Goal: Task Accomplishment & Management: Manage account settings

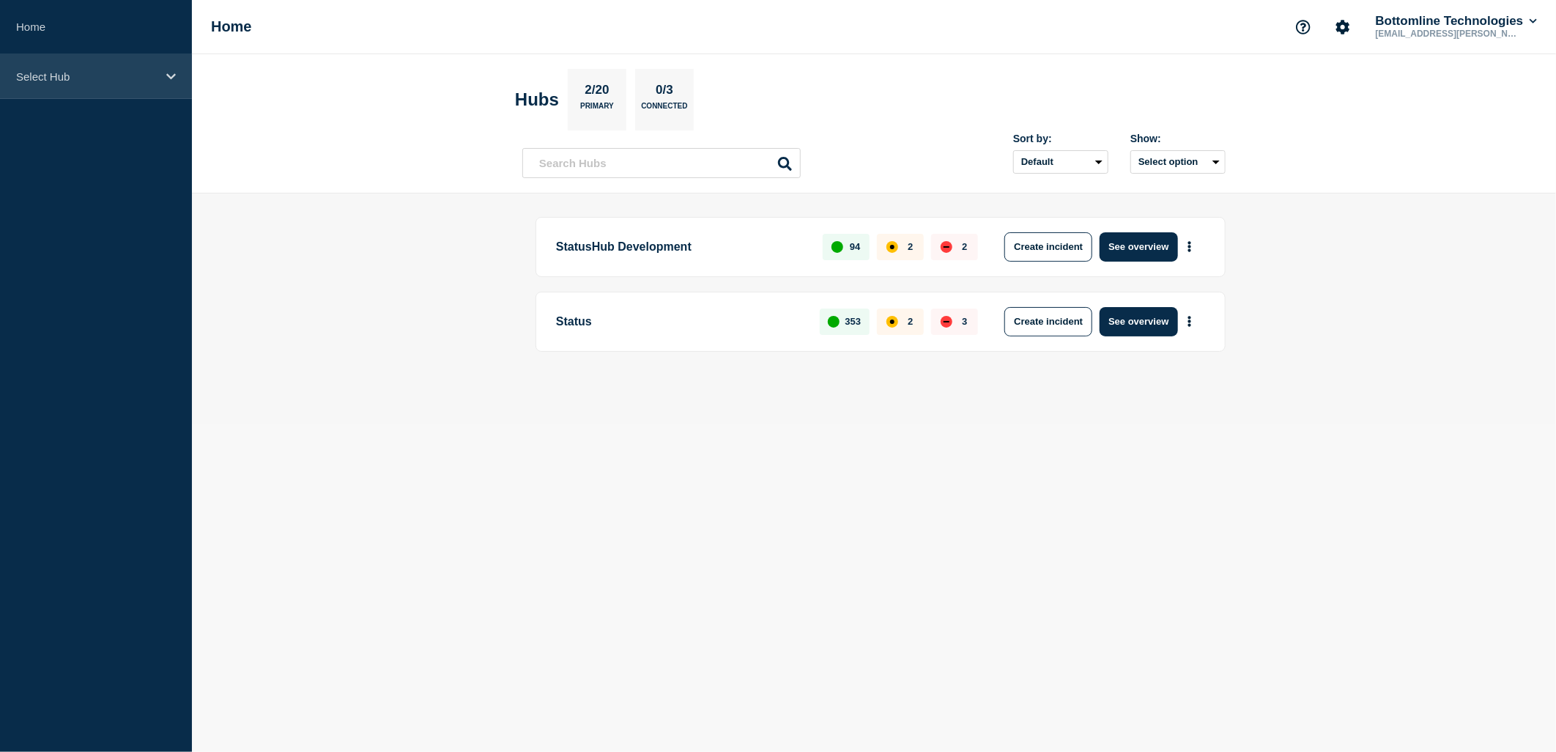
click at [149, 78] on p "Select Hub" at bounding box center [86, 76] width 141 height 12
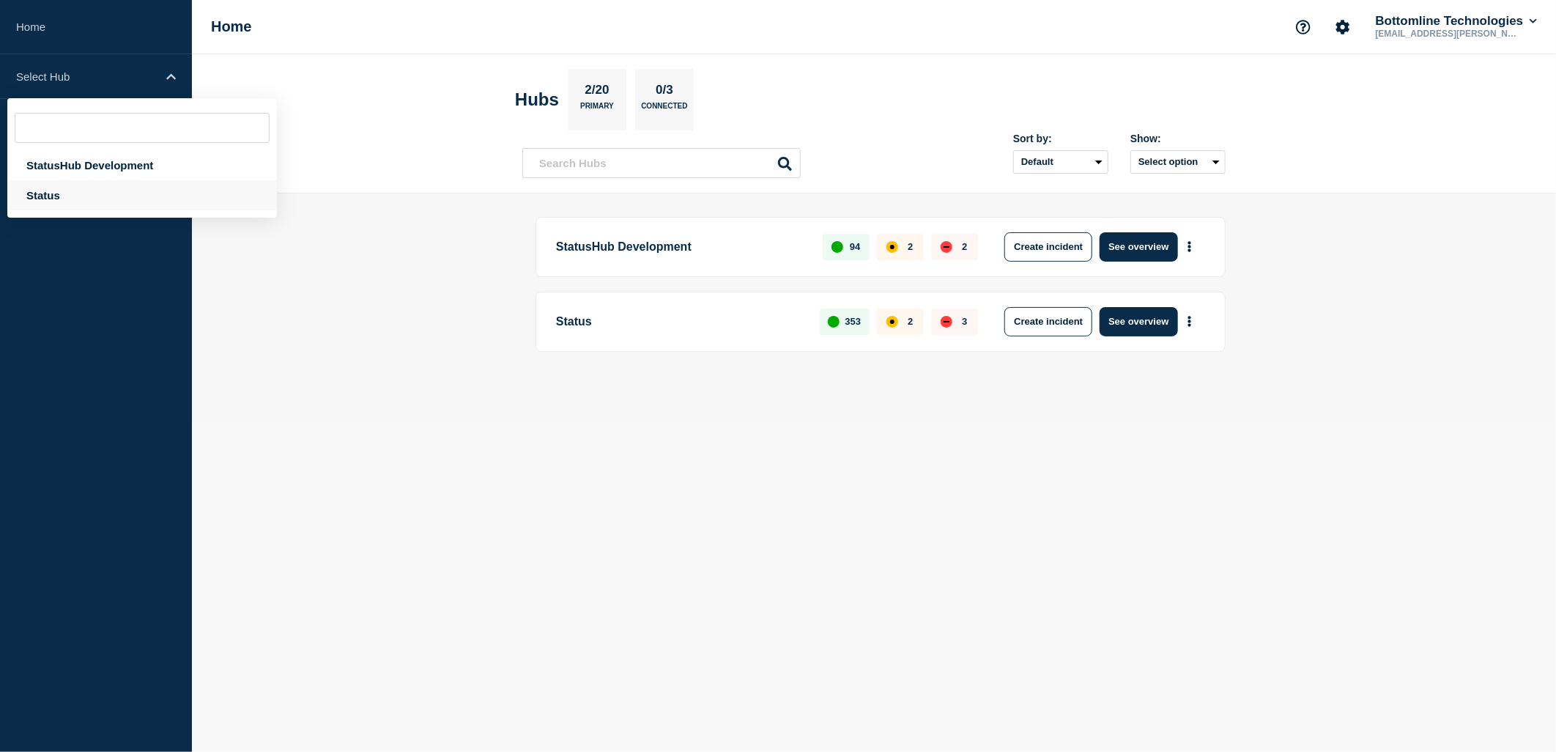
click at [75, 203] on div "Status" at bounding box center [142, 195] width 270 height 30
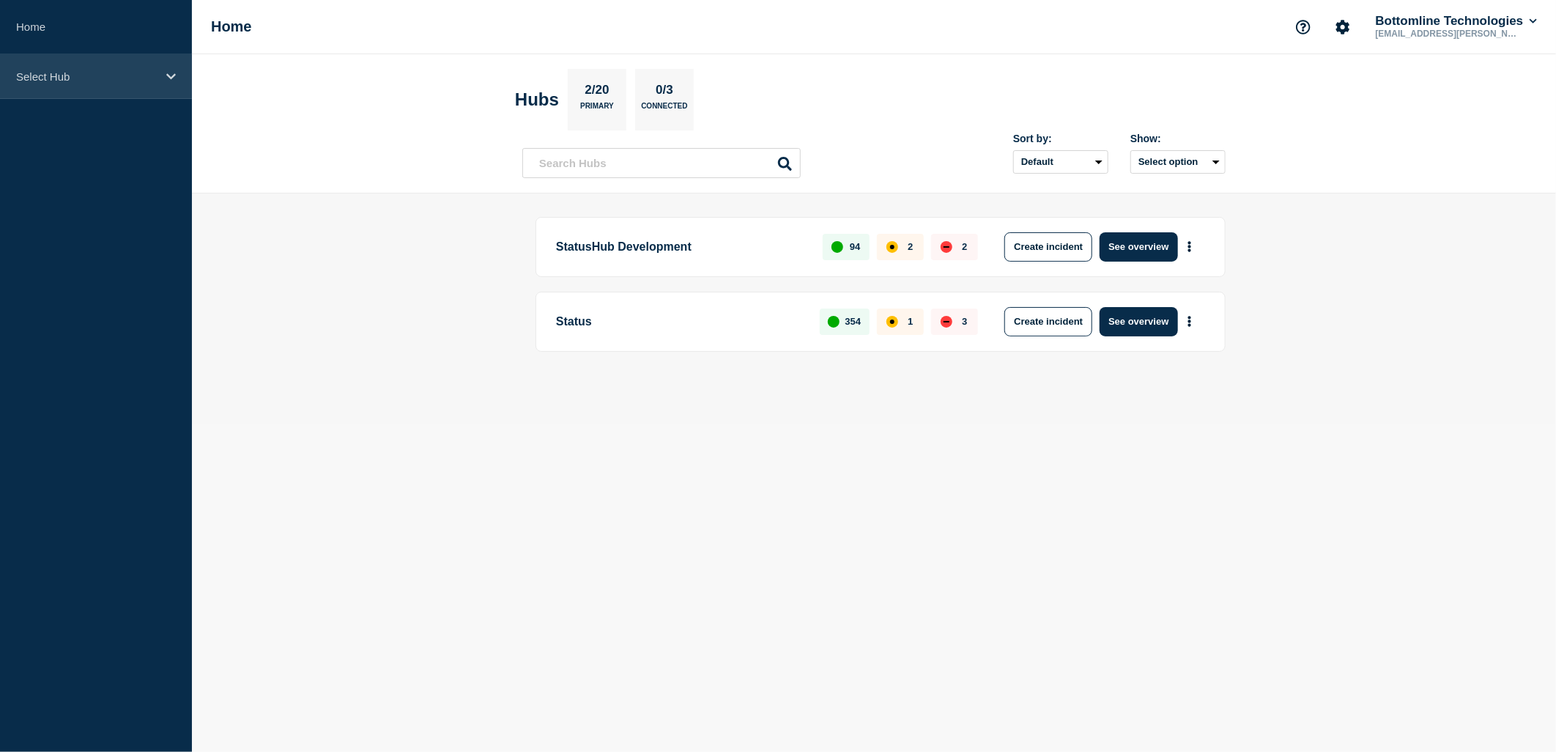
click at [81, 92] on div "Select Hub" at bounding box center [96, 76] width 192 height 45
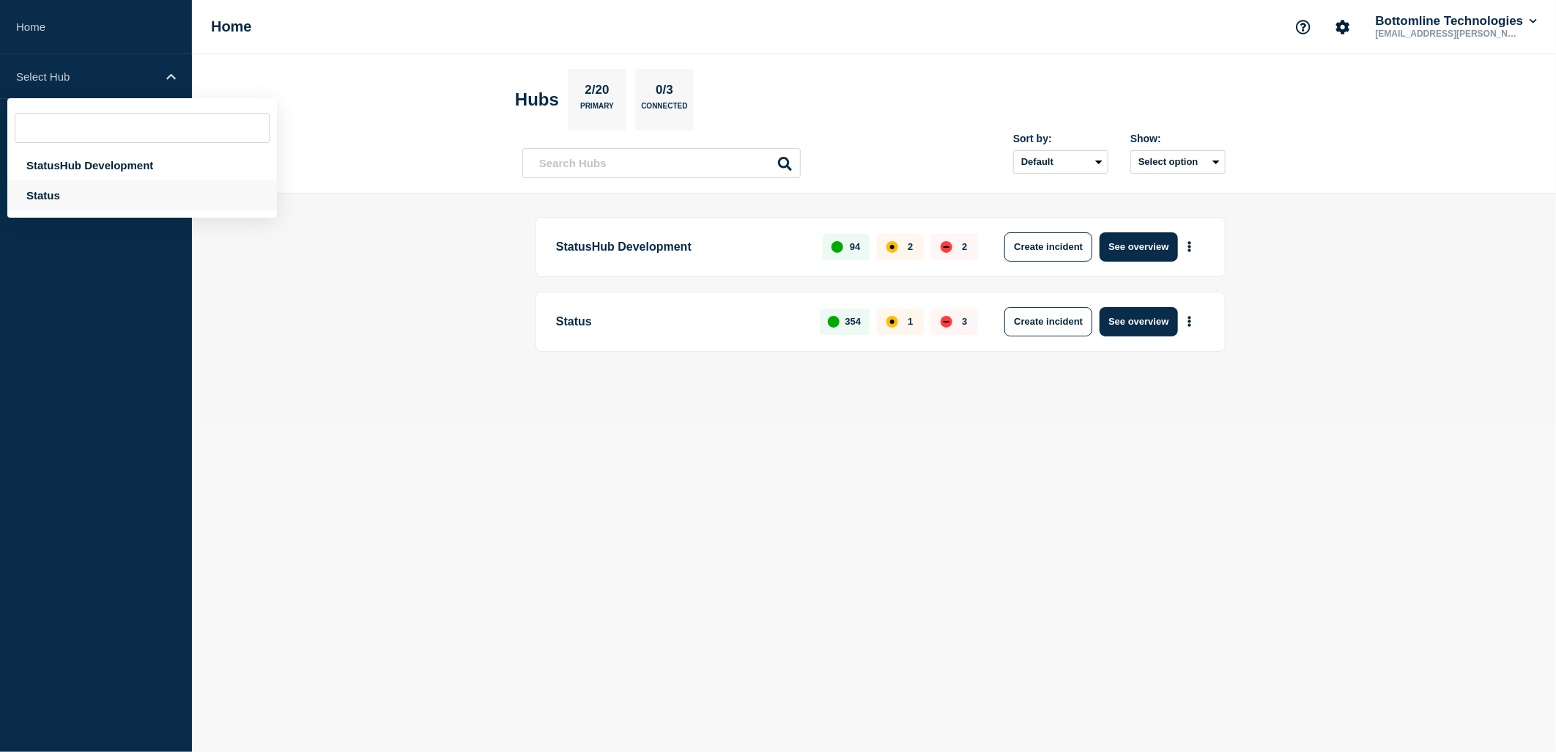
click at [75, 191] on div "Status" at bounding box center [142, 195] width 270 height 30
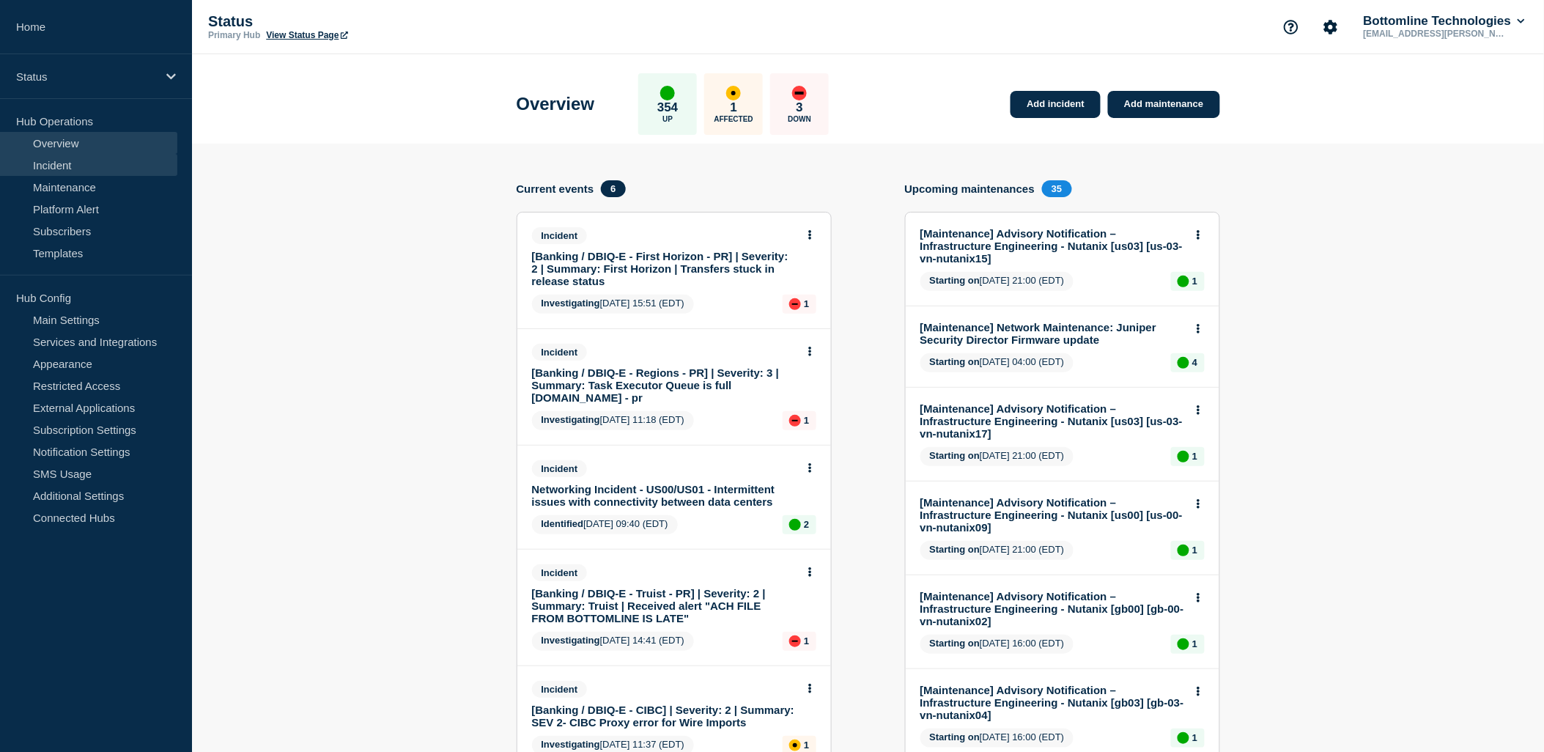
click at [79, 166] on link "Incident" at bounding box center [88, 165] width 177 height 22
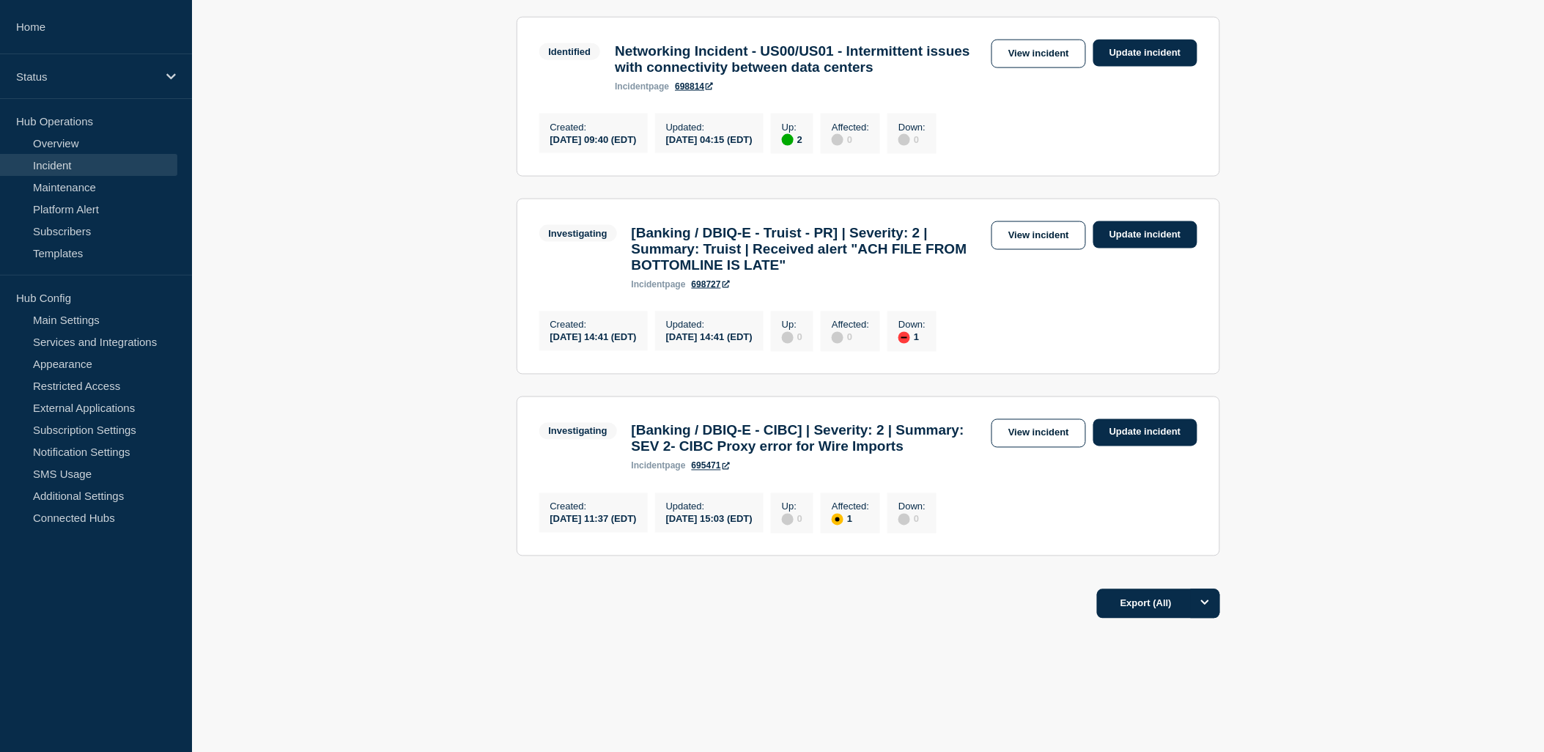
scroll to position [752, 0]
click at [1021, 419] on link "View incident" at bounding box center [1038, 433] width 95 height 29
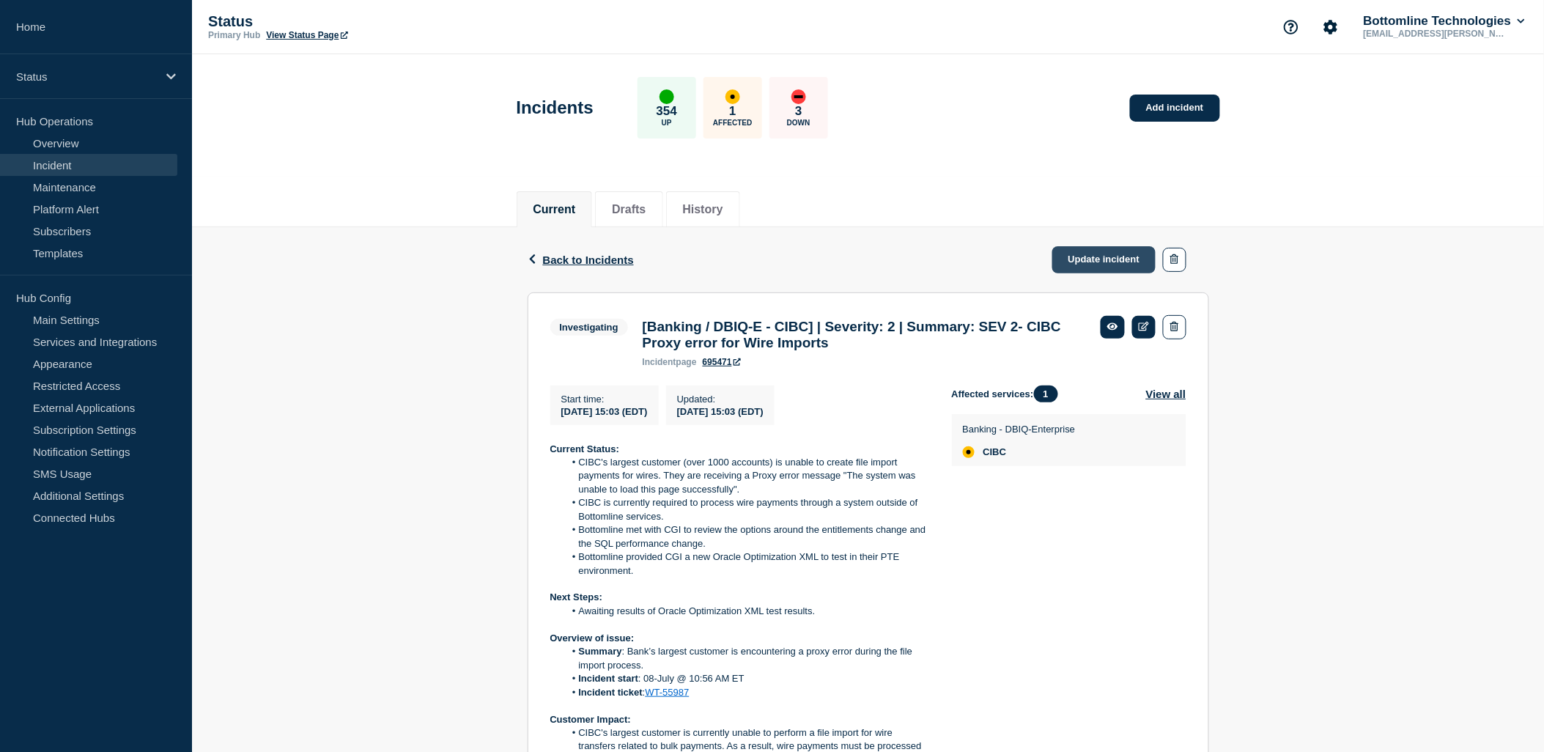
click at [1112, 260] on link "Update incident" at bounding box center [1104, 259] width 104 height 27
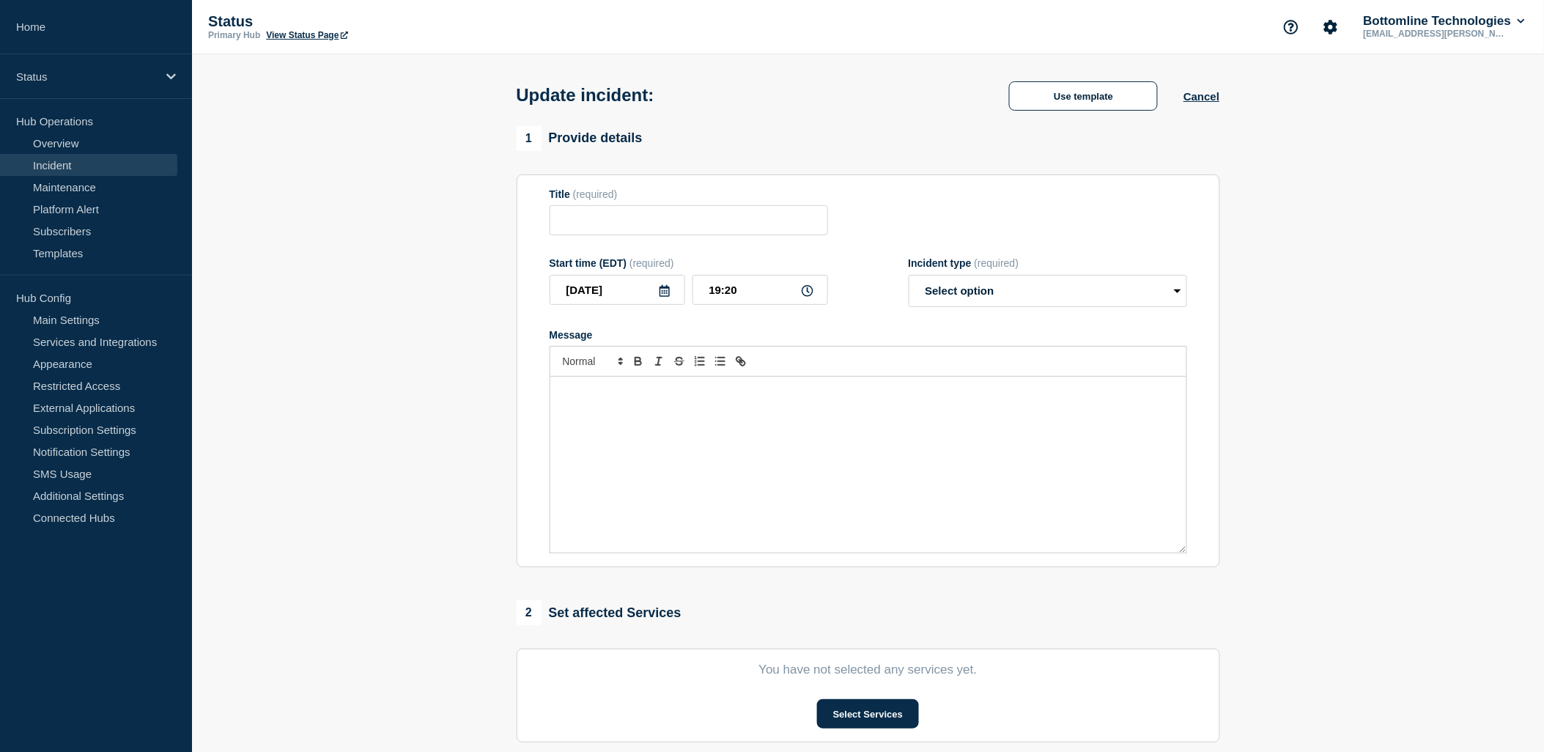
type input "[Banking / DBIQ-E - CIBC] | Severity: 2 | Summary: SEV 2- CIBC Proxy error for …"
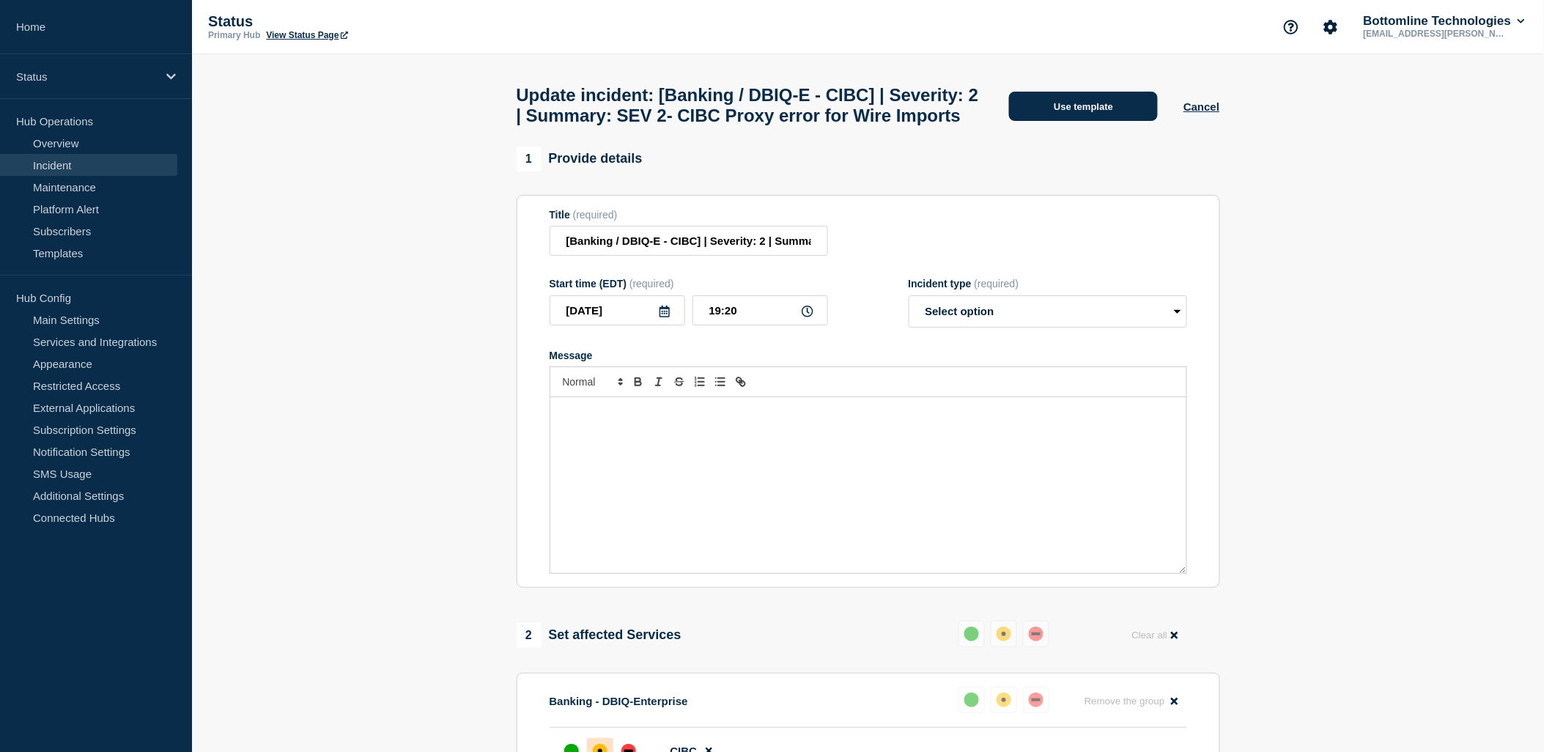
click at [1094, 121] on button "Use template" at bounding box center [1083, 106] width 149 height 29
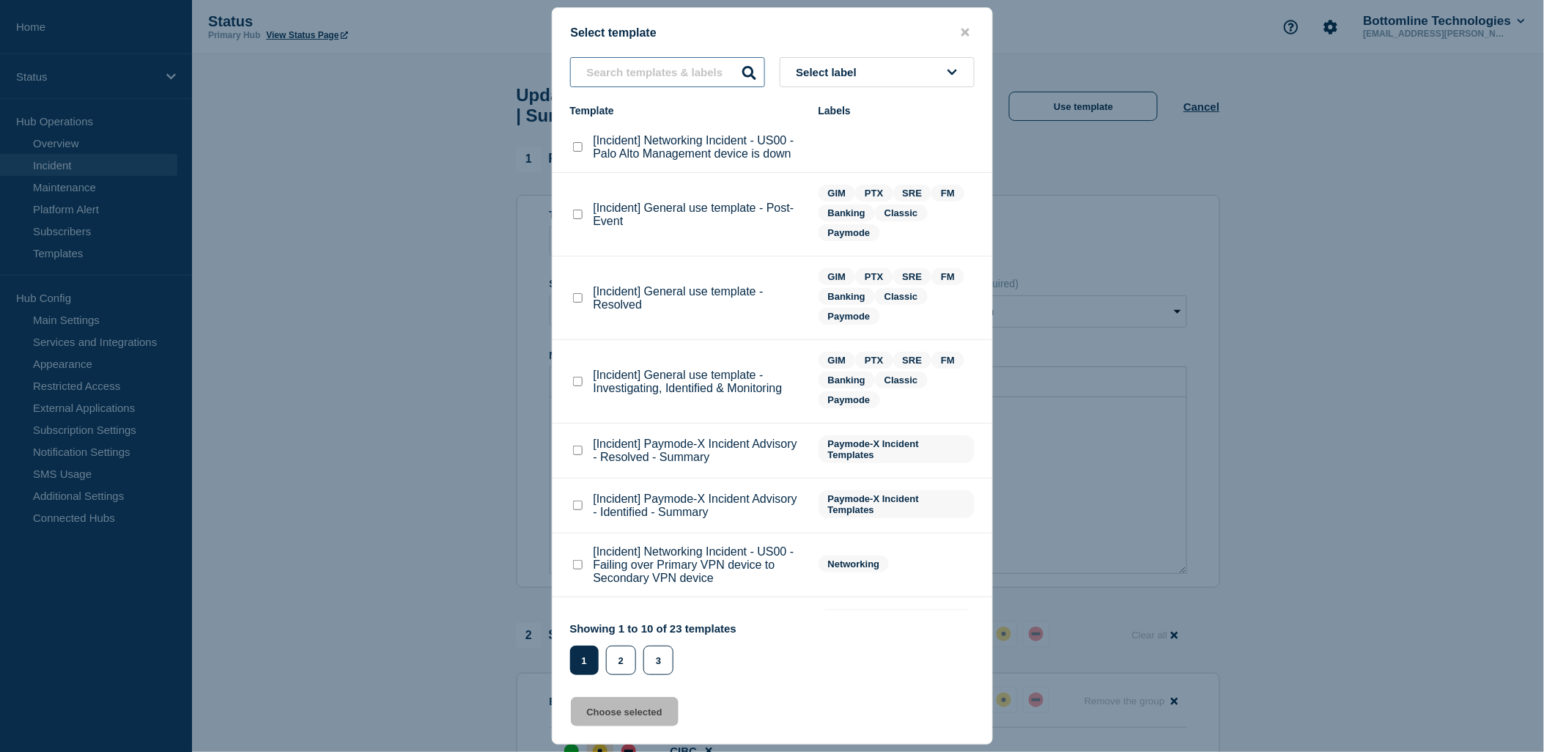
click at [704, 77] on input "text" at bounding box center [667, 72] width 195 height 30
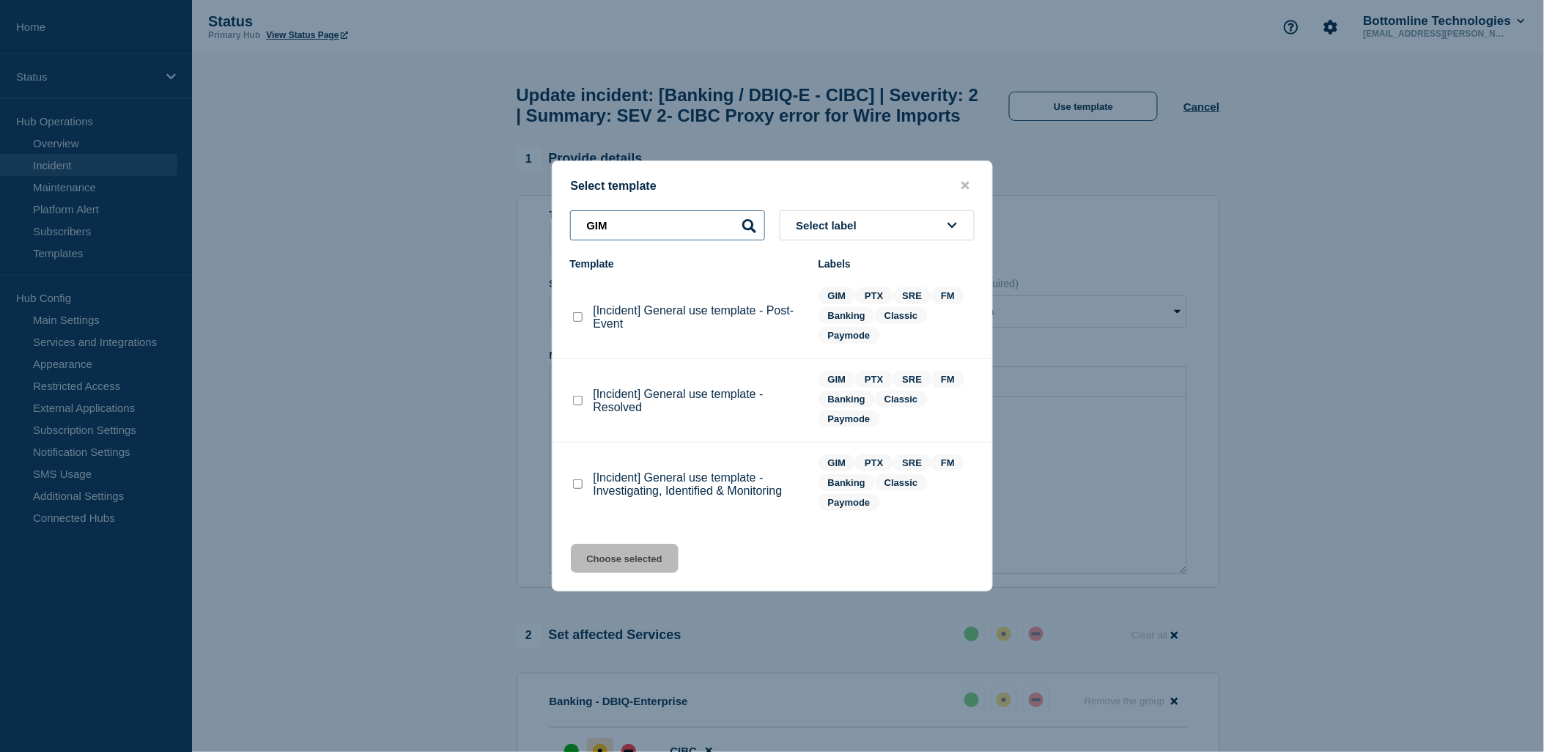
type input "GIM"
click at [575, 486] on checkbox"] "[Incident] General use template - Investigating, Identified & Monitoring checkb…" at bounding box center [578, 484] width 10 height 10
checkbox checkbox"] "true"
click at [617, 560] on button "Choose selected" at bounding box center [625, 558] width 108 height 29
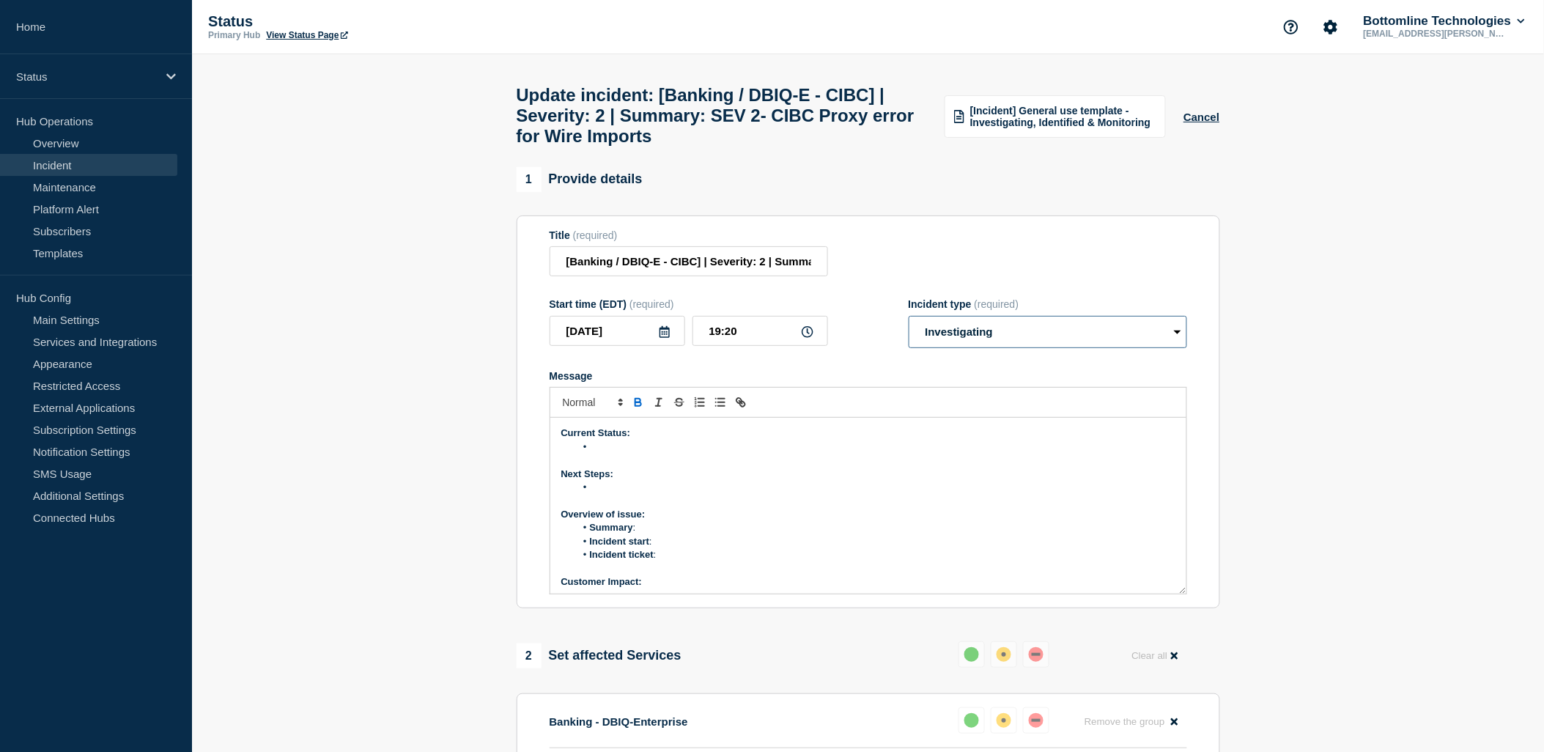
click at [1038, 334] on select "Select option Investigating Identified Monitoring Resolved" at bounding box center [1048, 332] width 278 height 32
select select "identified"
click at [909, 329] on select "Select option Investigating Identified Monitoring Resolved" at bounding box center [1048, 332] width 278 height 32
click at [646, 454] on li "Message" at bounding box center [875, 446] width 600 height 13
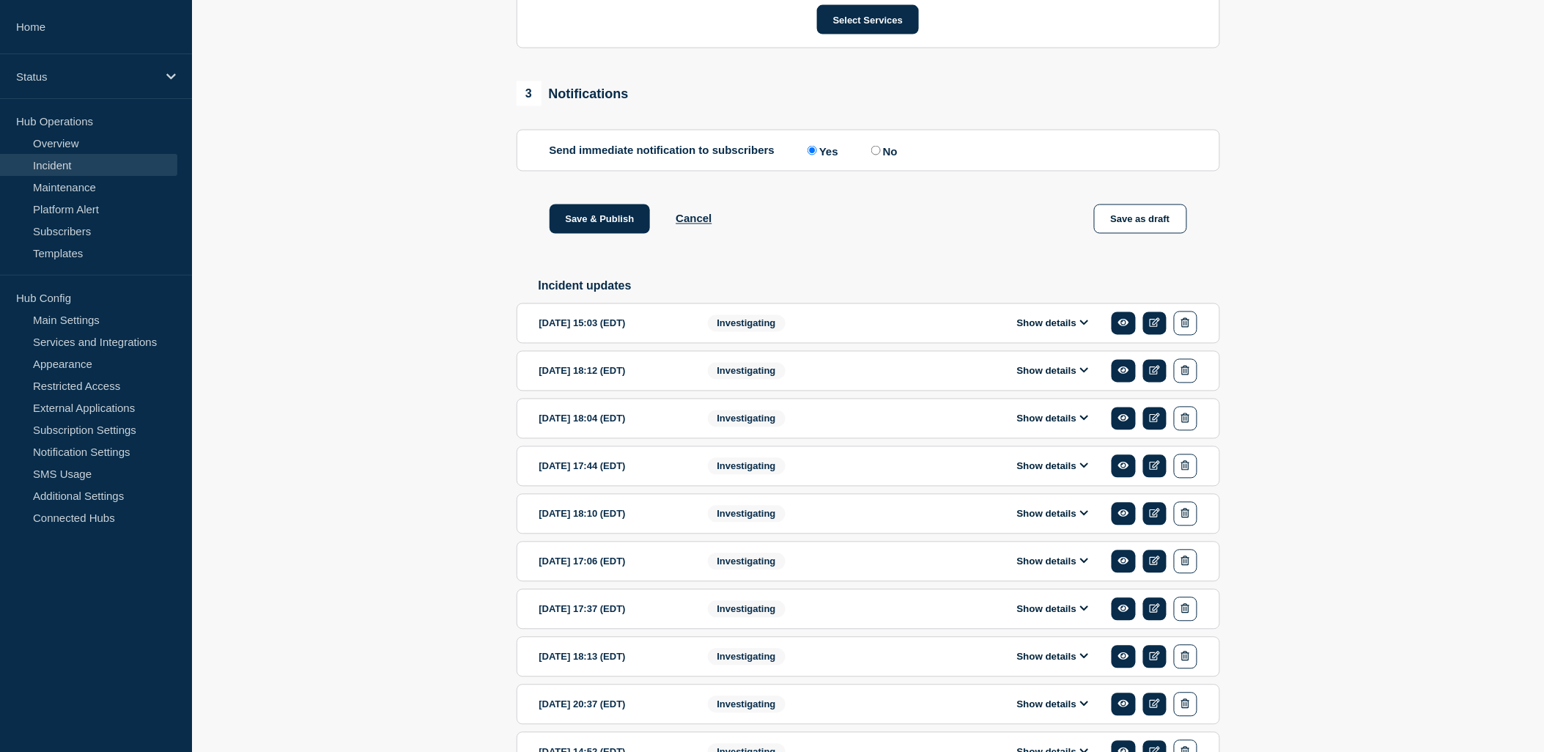
scroll to position [814, 0]
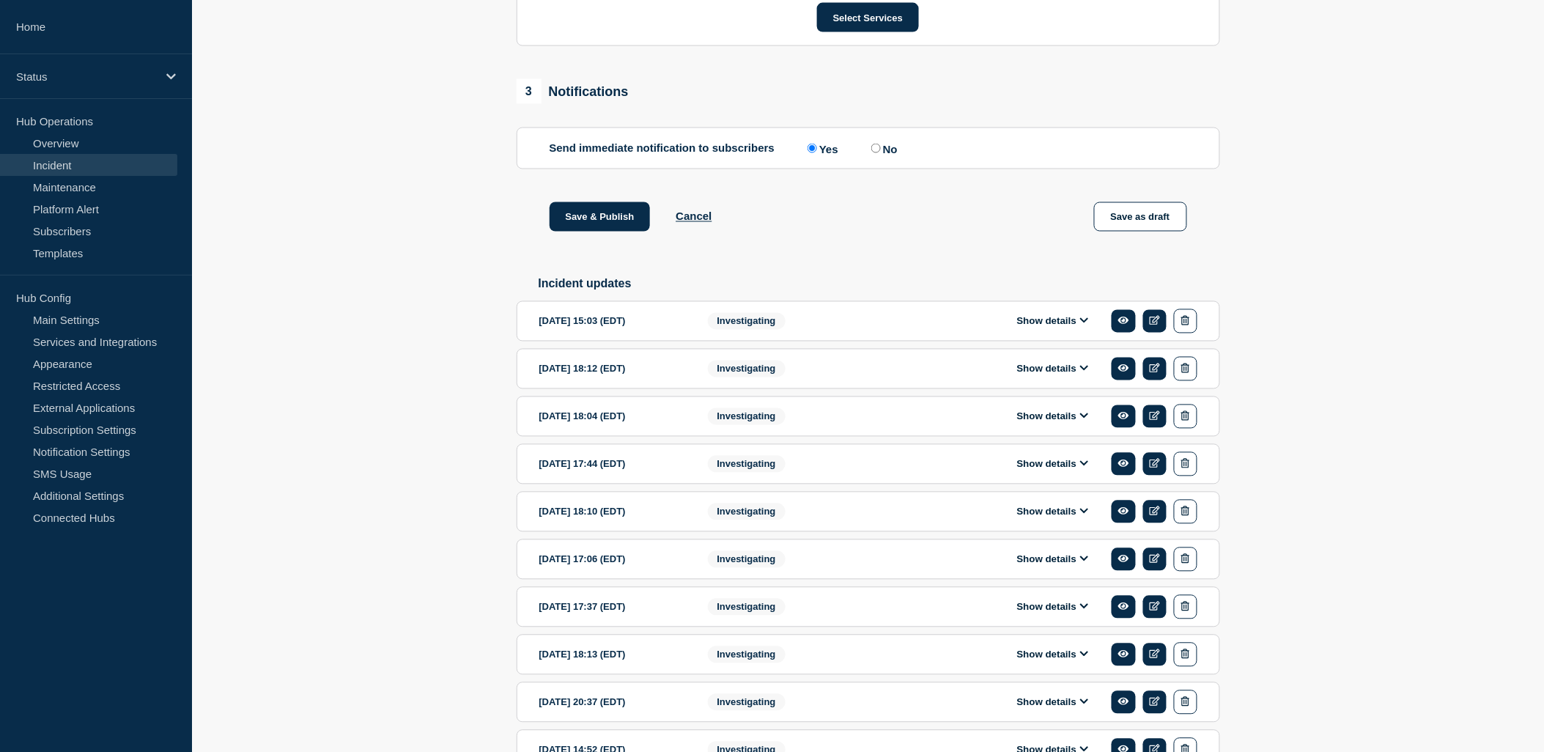
click at [1079, 328] on button "Show details" at bounding box center [1053, 321] width 81 height 12
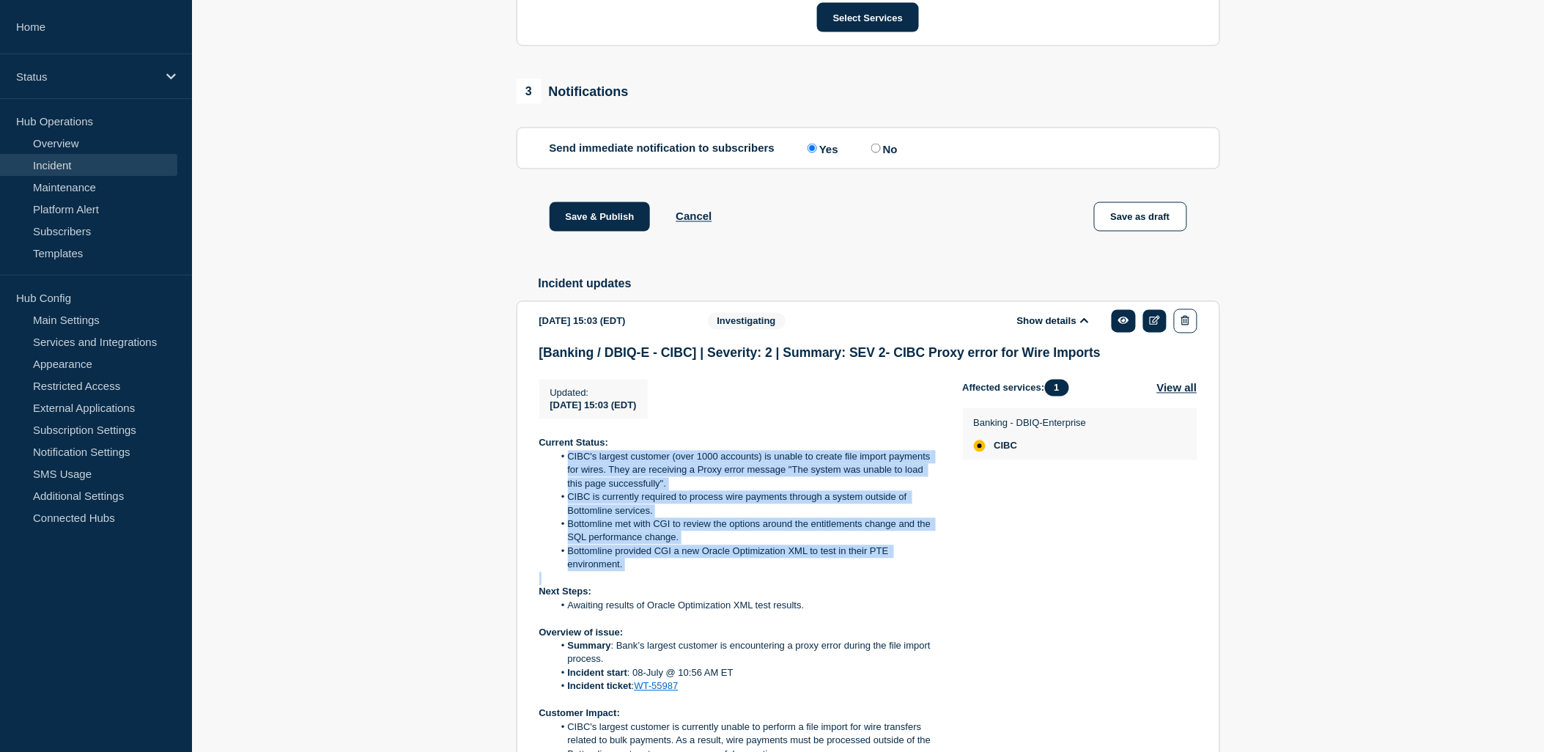
drag, startPoint x: 620, startPoint y: 592, endPoint x: 562, endPoint y: 481, distance: 125.5
click at [562, 481] on div "Current Status: CIBC's largest customer (over 1000 accounts) is unable to creat…" at bounding box center [739, 640] width 400 height 406
copy ol "CIBC's largest customer (over 1000 accounts) is unable to create file import pa…"
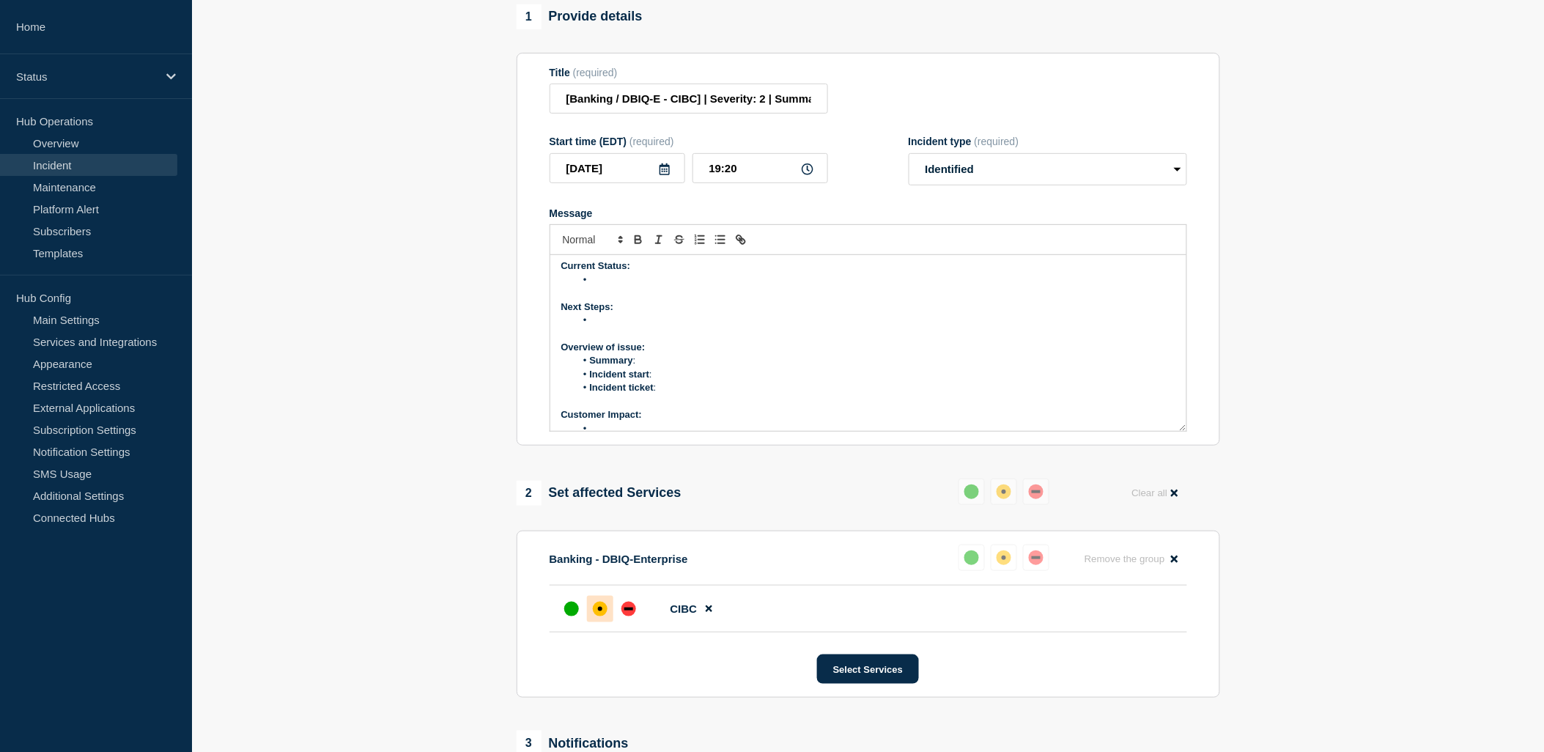
scroll to position [0, 0]
click at [602, 291] on li "Message" at bounding box center [875, 284] width 600 height 13
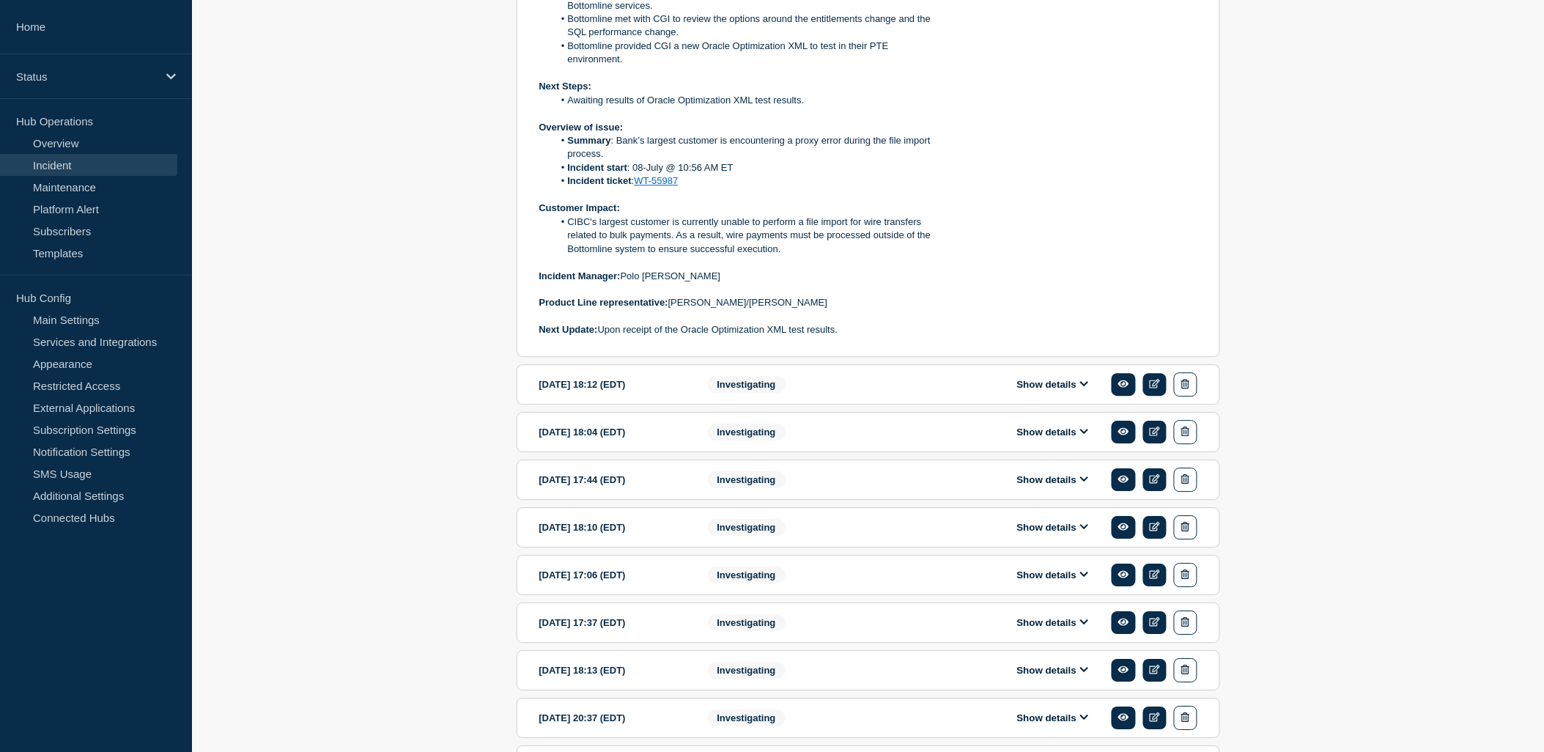
scroll to position [1221, 0]
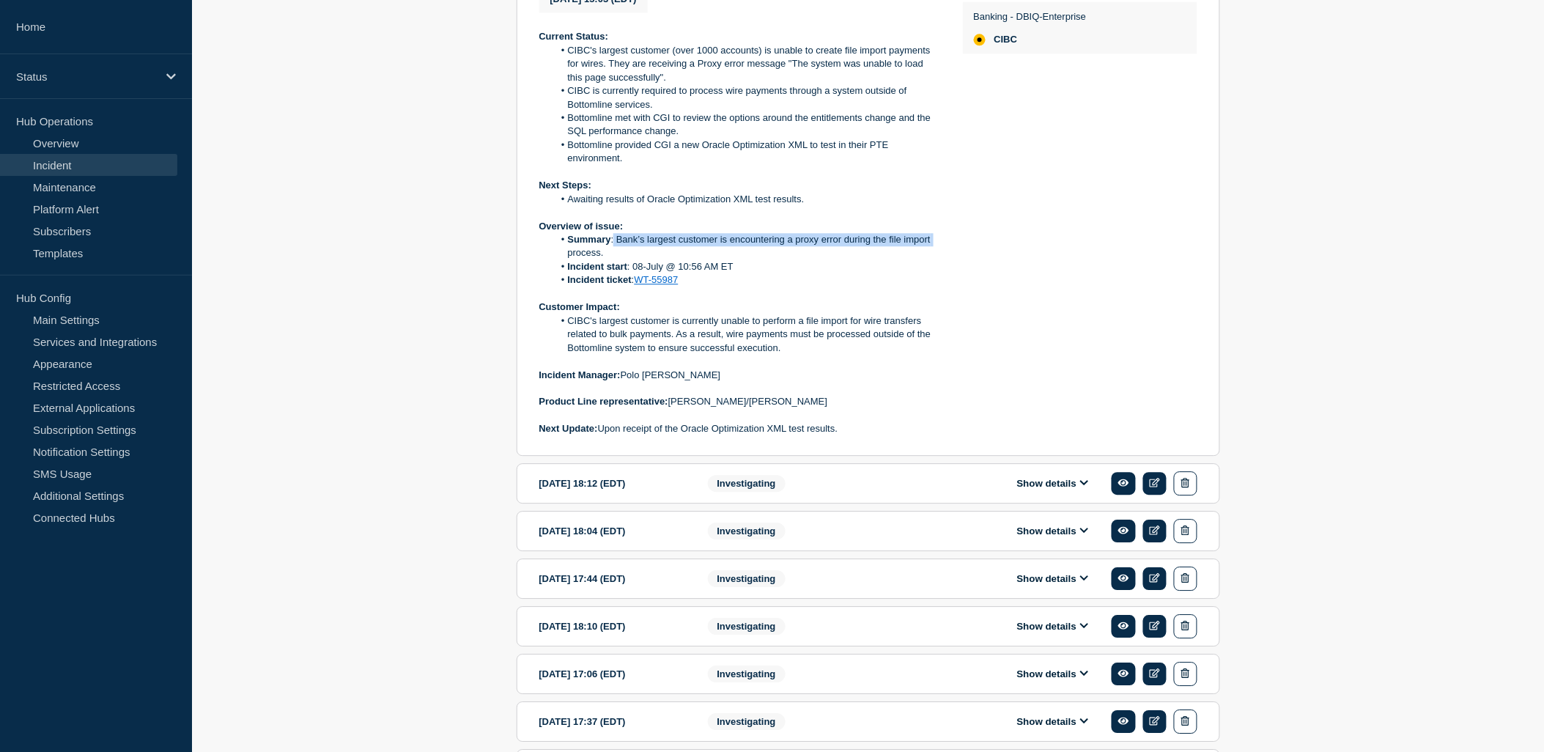
drag, startPoint x: 613, startPoint y: 257, endPoint x: 940, endPoint y: 260, distance: 326.8
click at [940, 260] on div "Updated : [DATE] 15:03 (EDT) Updated [DATE] 15:03 (EDT) Current Status: CIBC's …" at bounding box center [751, 204] width 424 height 463
drag, startPoint x: 940, startPoint y: 260, endPoint x: 729, endPoint y: 295, distance: 214.0
click at [729, 287] on li "Incident ticket : WT-55987" at bounding box center [746, 279] width 386 height 13
drag, startPoint x: 611, startPoint y: 257, endPoint x: 620, endPoint y: 269, distance: 14.7
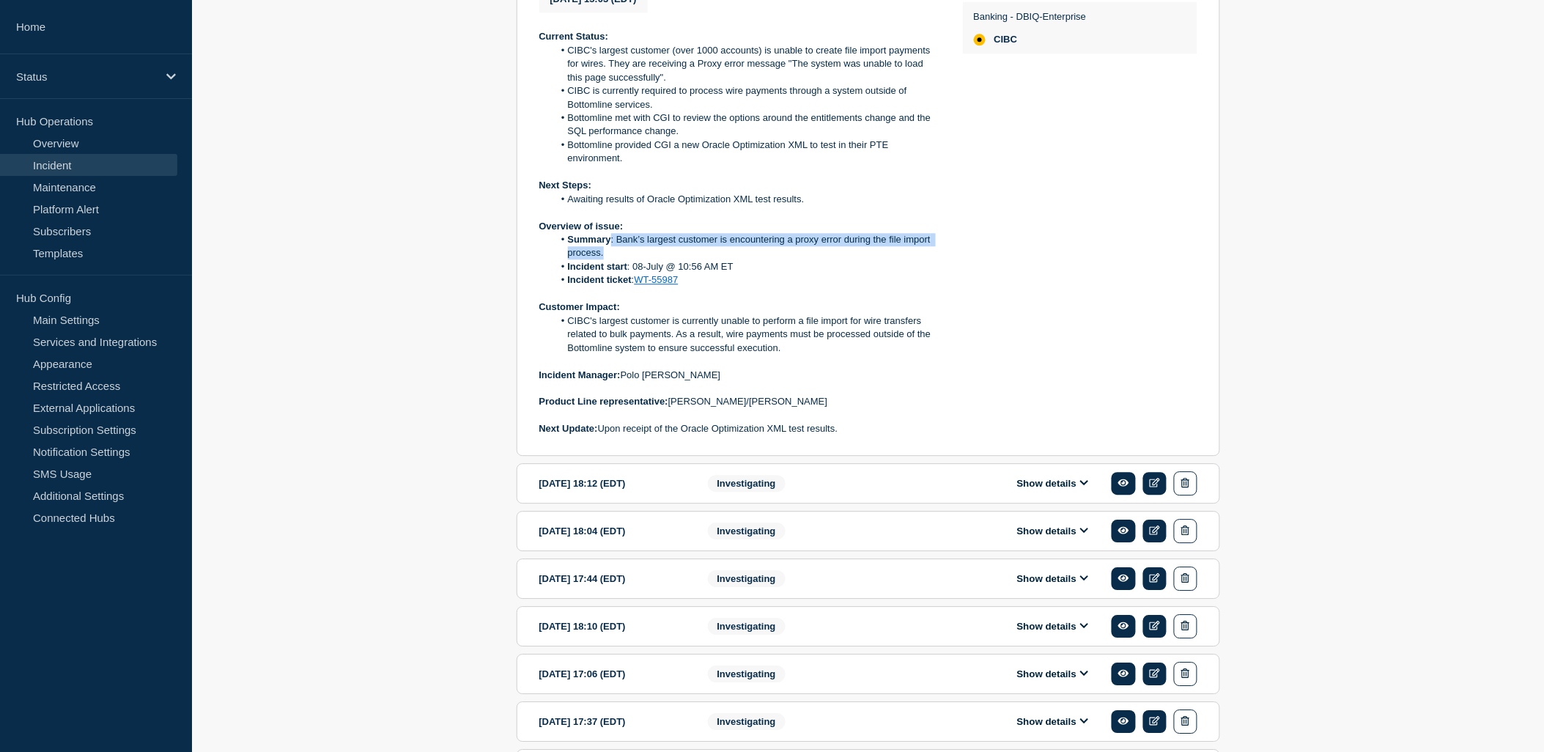
click at [620, 260] on li "Summary : Bank’s largest customer is encountering a proxy error during the file…" at bounding box center [746, 246] width 386 height 27
copy li ": Bank’s largest customer is encountering a proxy error during the file import …"
click at [695, 287] on li "Incident ticket : WT-55987" at bounding box center [746, 279] width 386 height 13
drag, startPoint x: 687, startPoint y: 304, endPoint x: 570, endPoint y: 262, distance: 124.7
click at [570, 262] on ol "Summary : Bank’s largest customer is encountering a proxy error during the file…" at bounding box center [739, 260] width 400 height 54
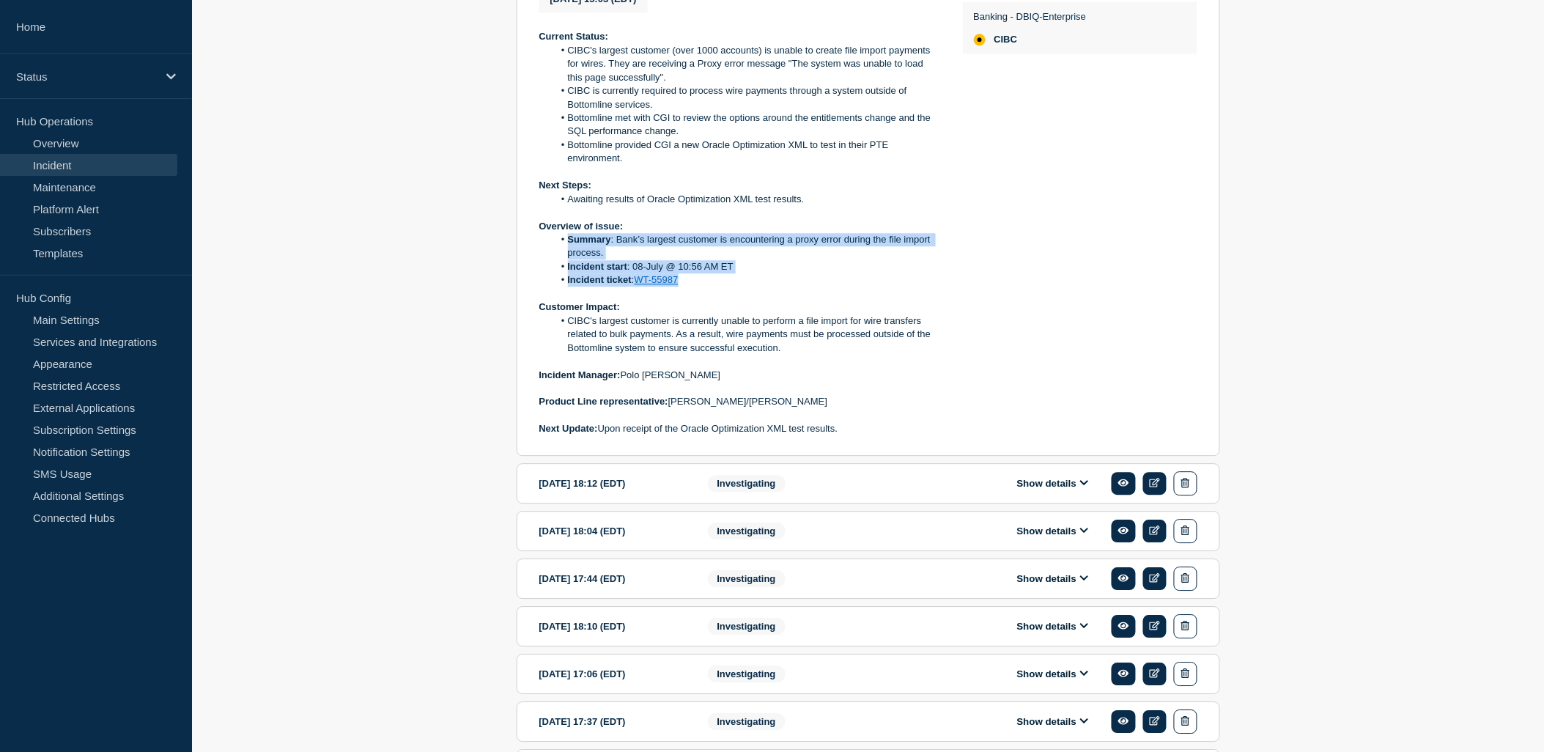
copy ol "Summary : Bank’s largest customer is encountering a proxy error during the file…"
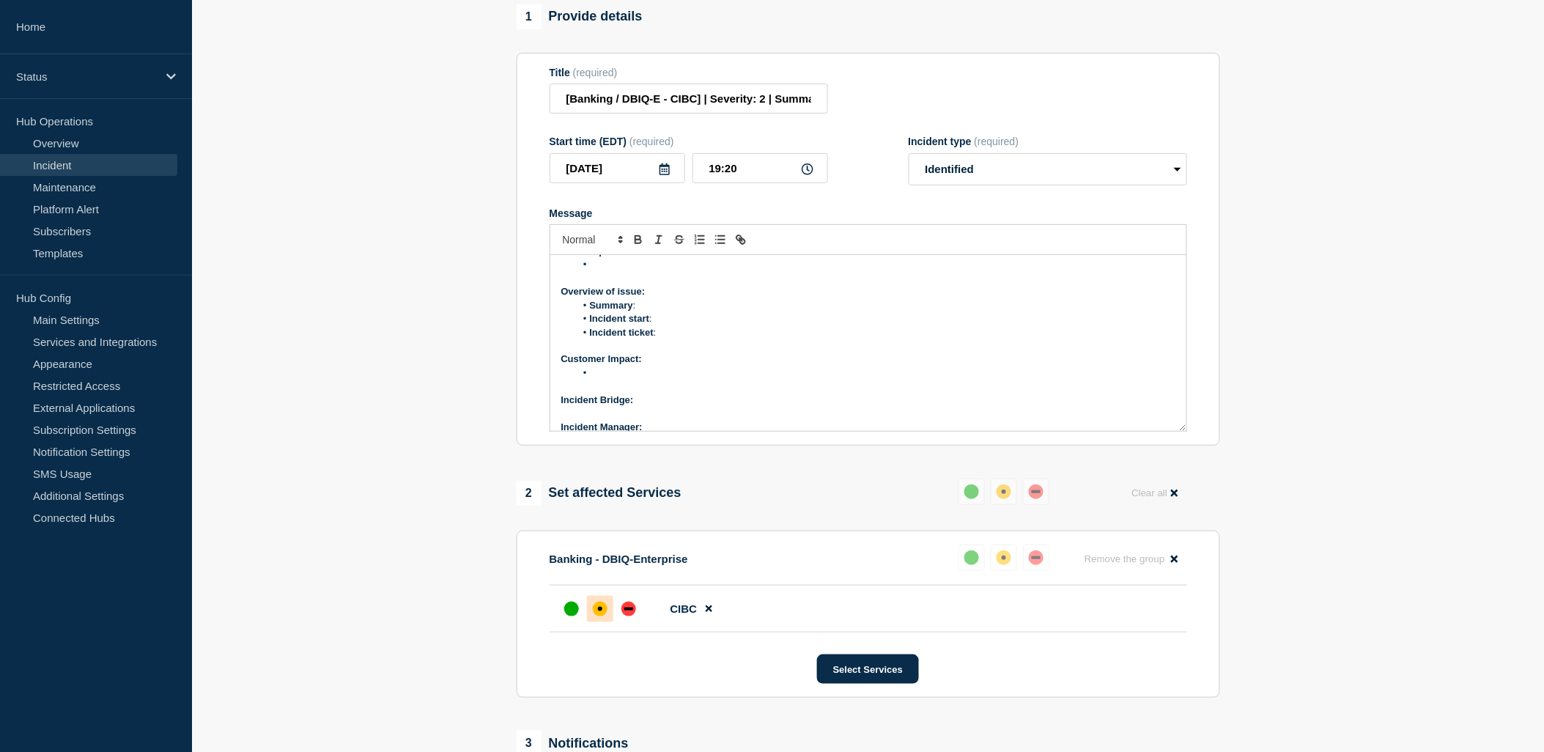
scroll to position [30, 0]
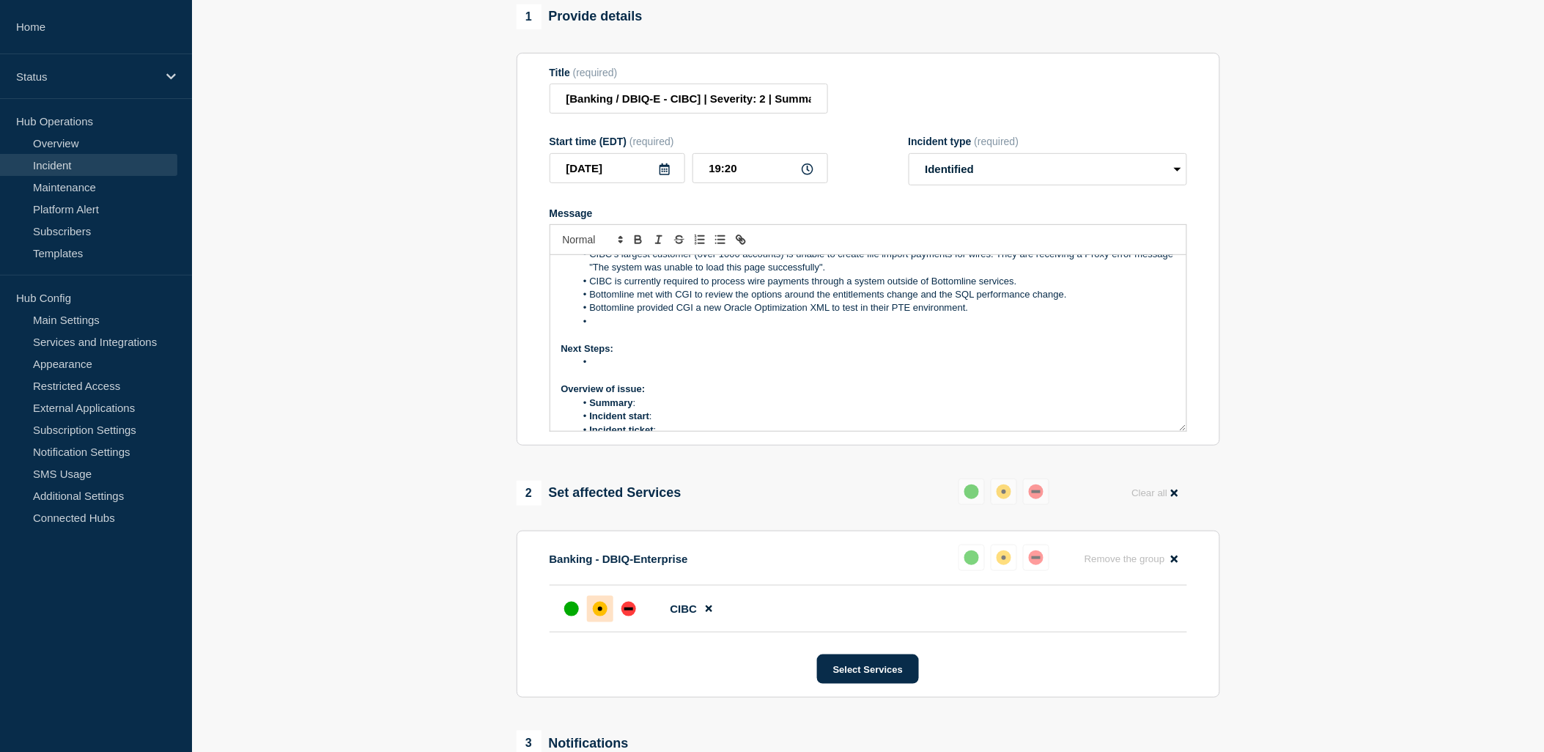
click at [649, 396] on p "Overview of issue:" at bounding box center [868, 389] width 614 height 13
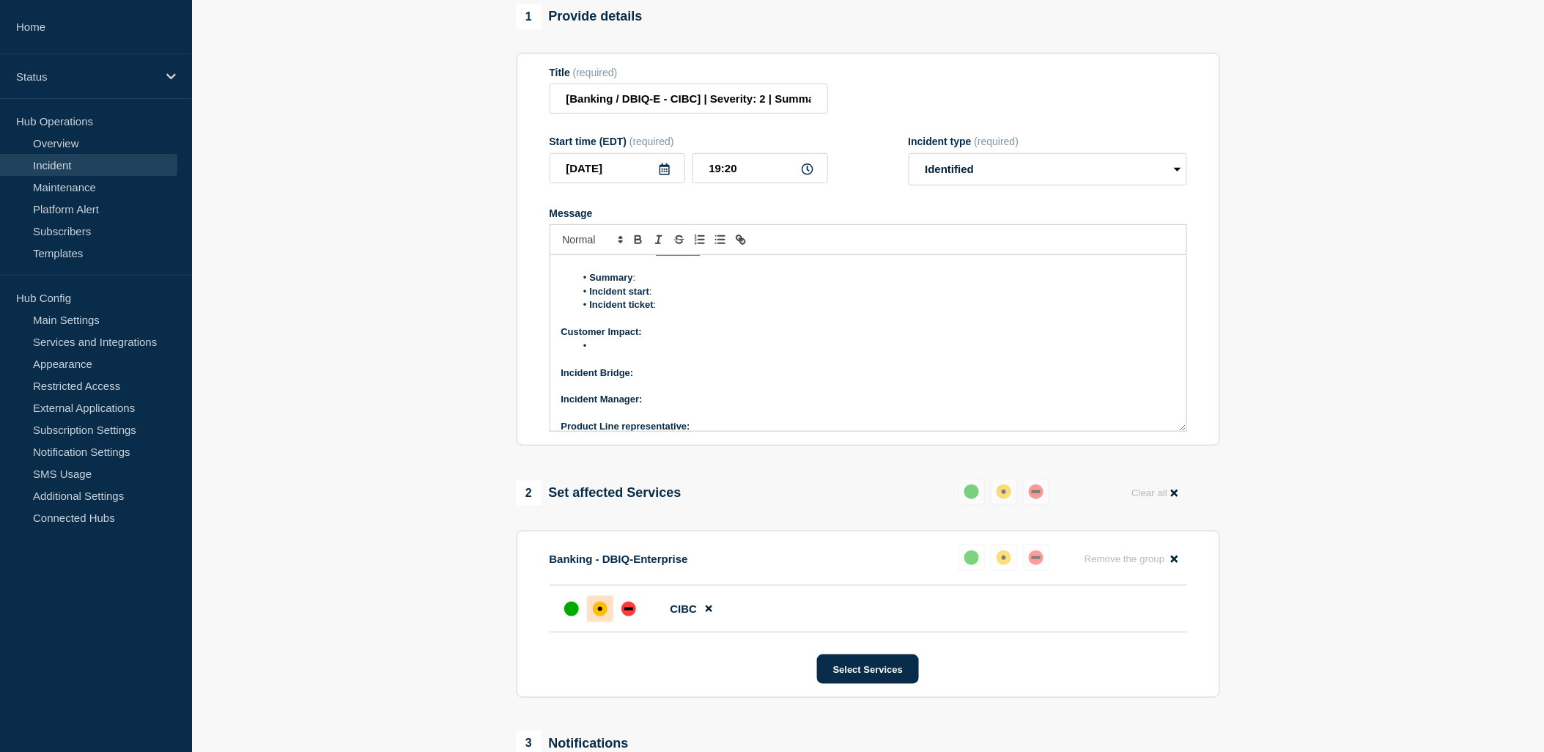
scroll to position [210, 0]
drag, startPoint x: 661, startPoint y: 323, endPoint x: 587, endPoint y: 295, distance: 79.1
click at [587, 295] on ol "Summary : Incident start : Incident ticket :" at bounding box center [868, 290] width 614 height 40
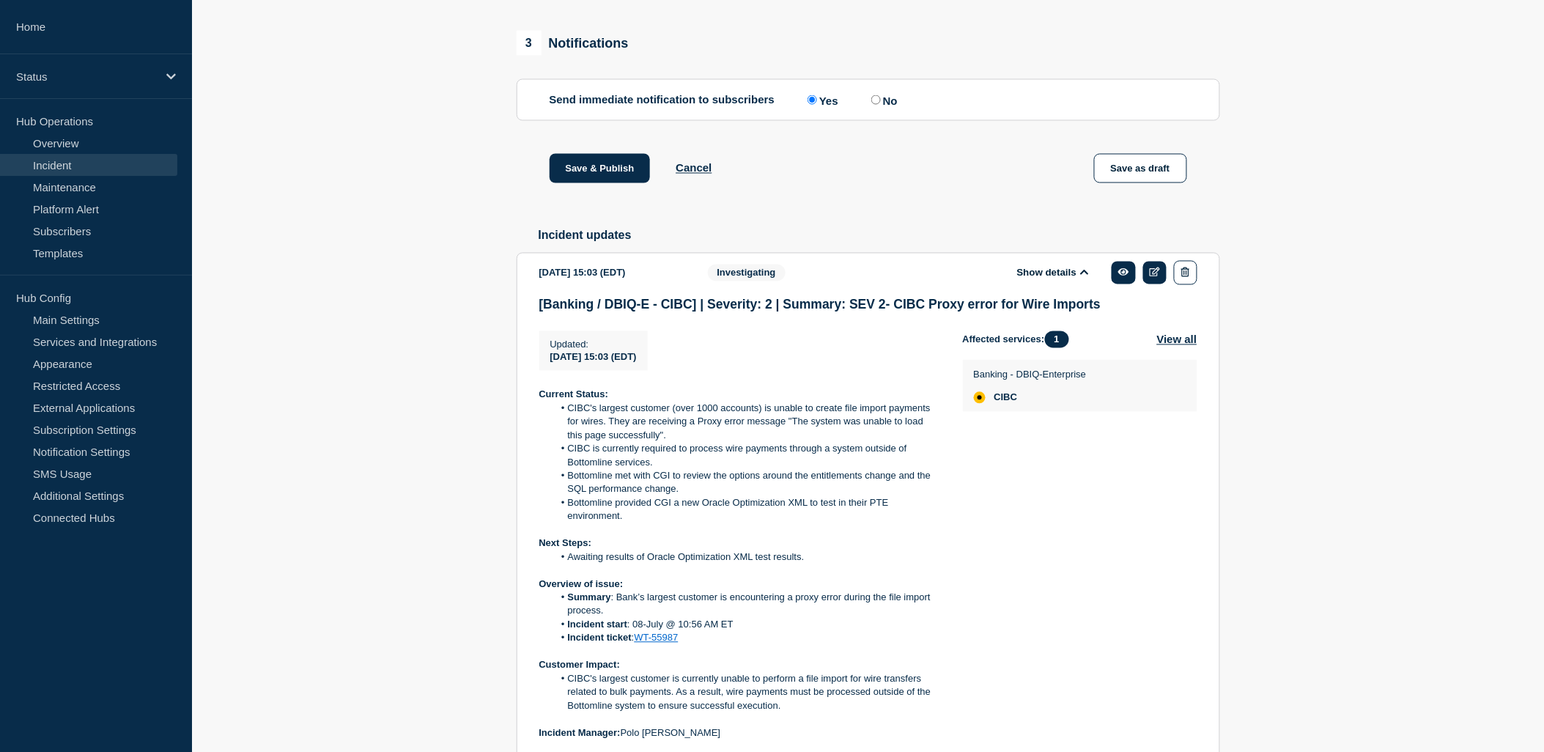
scroll to position [977, 0]
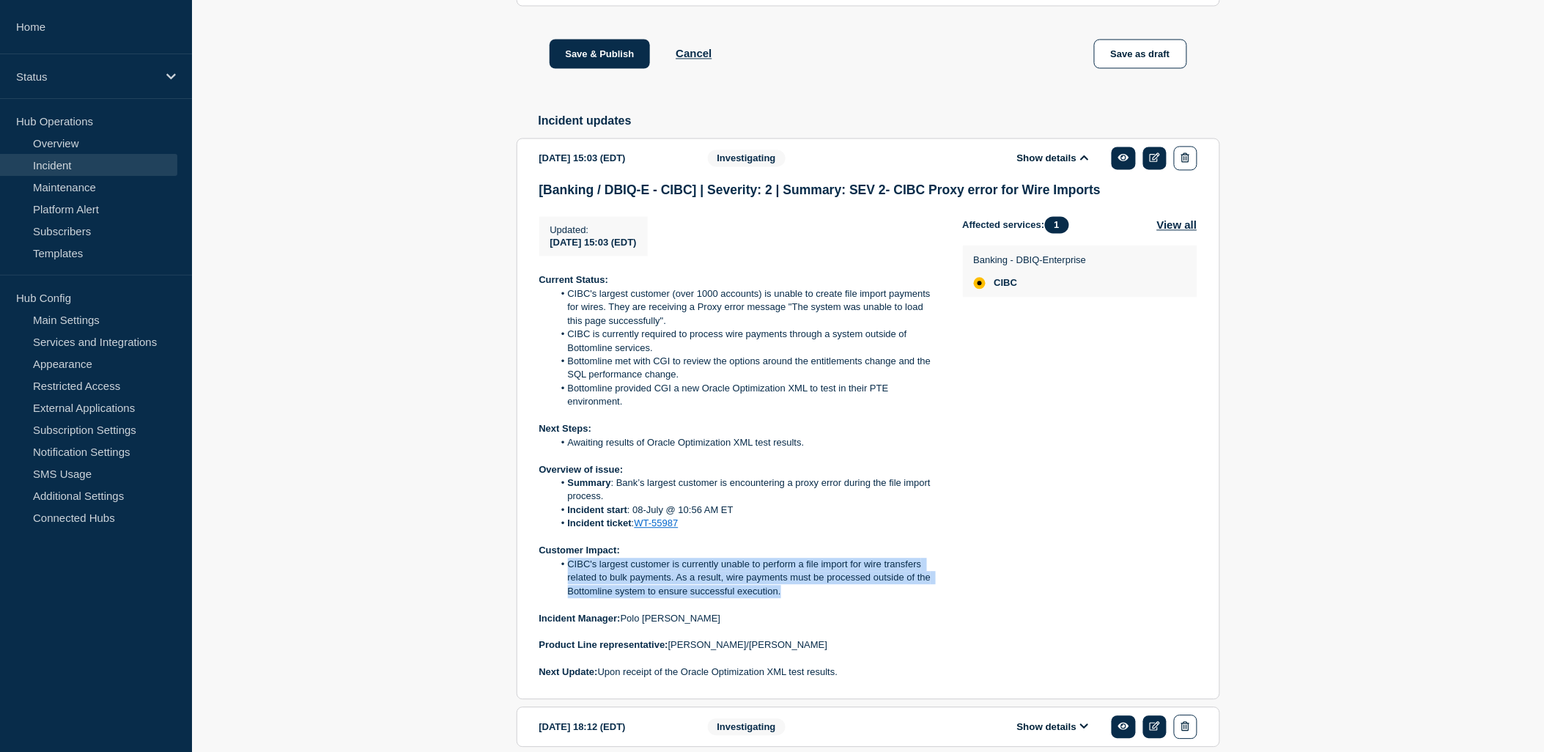
drag, startPoint x: 786, startPoint y: 613, endPoint x: 560, endPoint y: 584, distance: 228.3
click at [560, 584] on li "CIBC's largest customer is currently unable to perform a file import for wire t…" at bounding box center [746, 578] width 386 height 40
copy li "CIBC's largest customer is currently unable to perform a file import for wire t…"
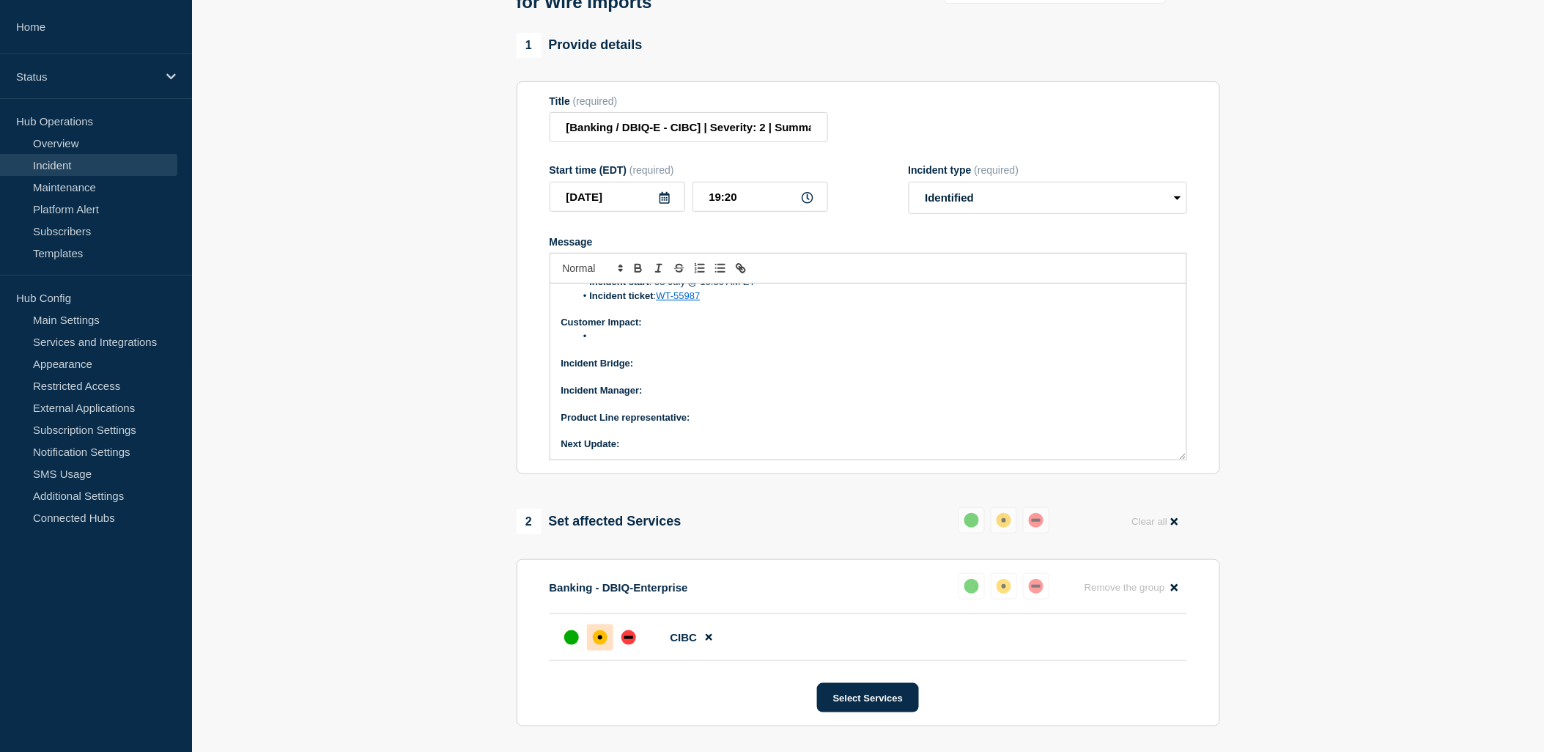
scroll to position [0, 0]
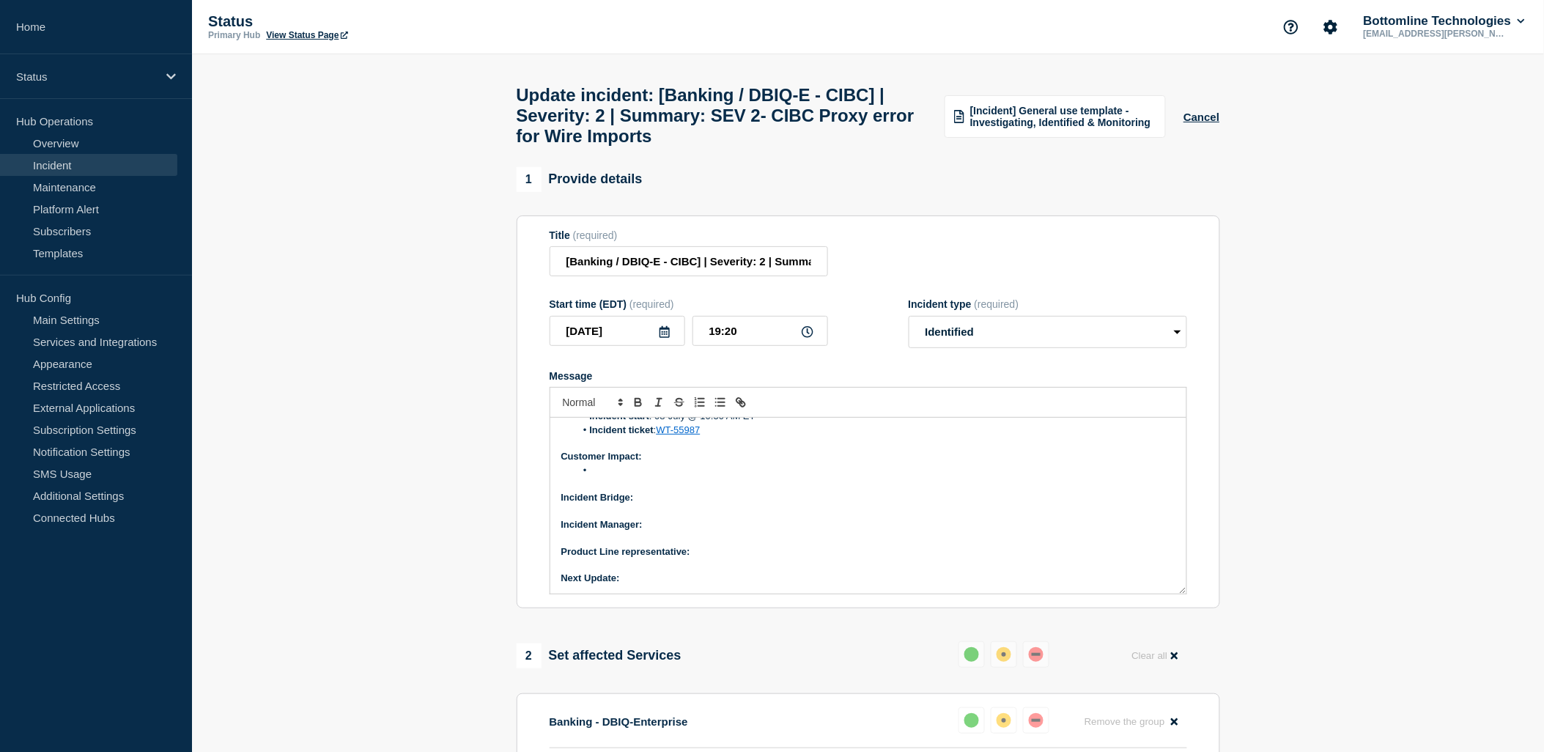
click at [608, 477] on li "Message" at bounding box center [875, 470] width 600 height 13
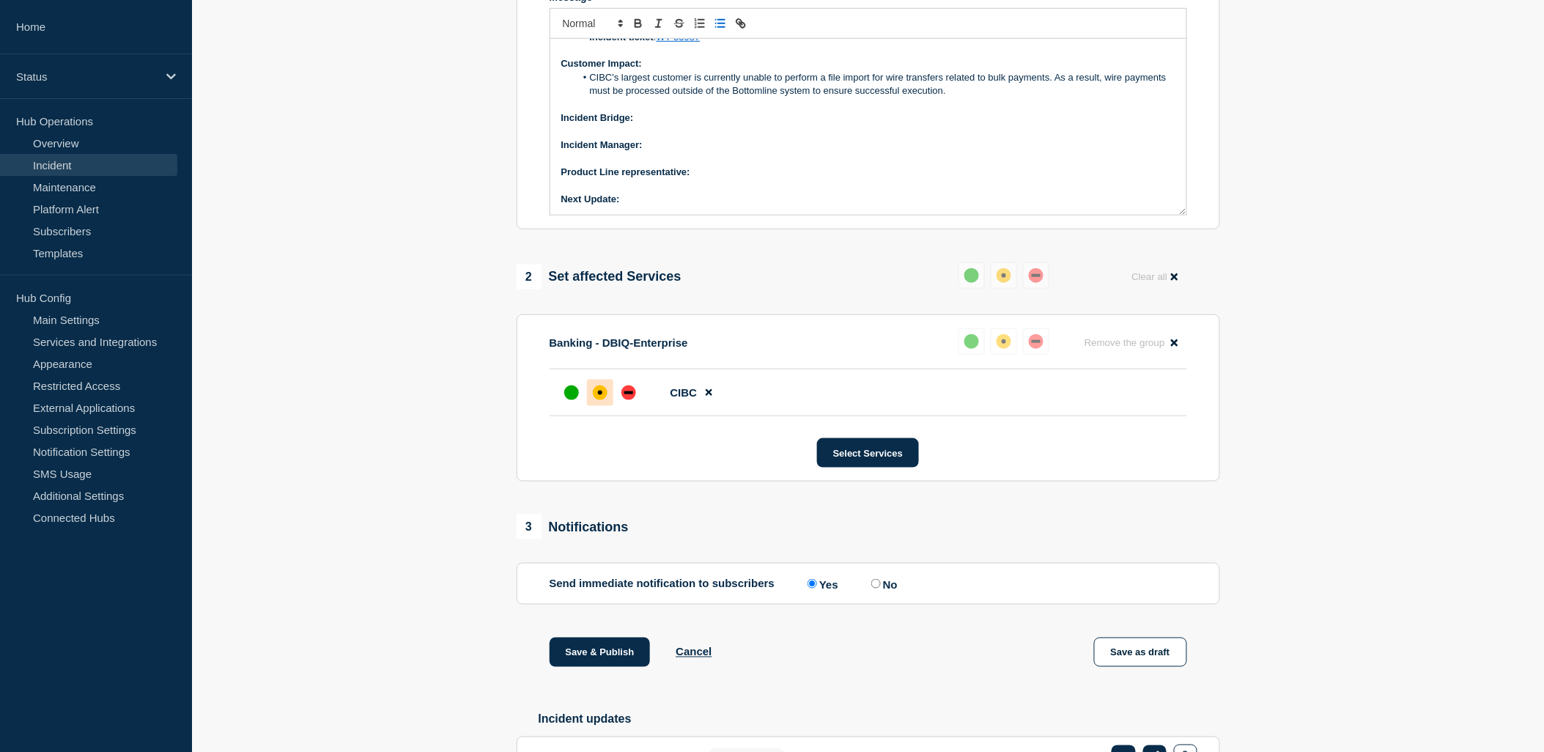
scroll to position [163, 0]
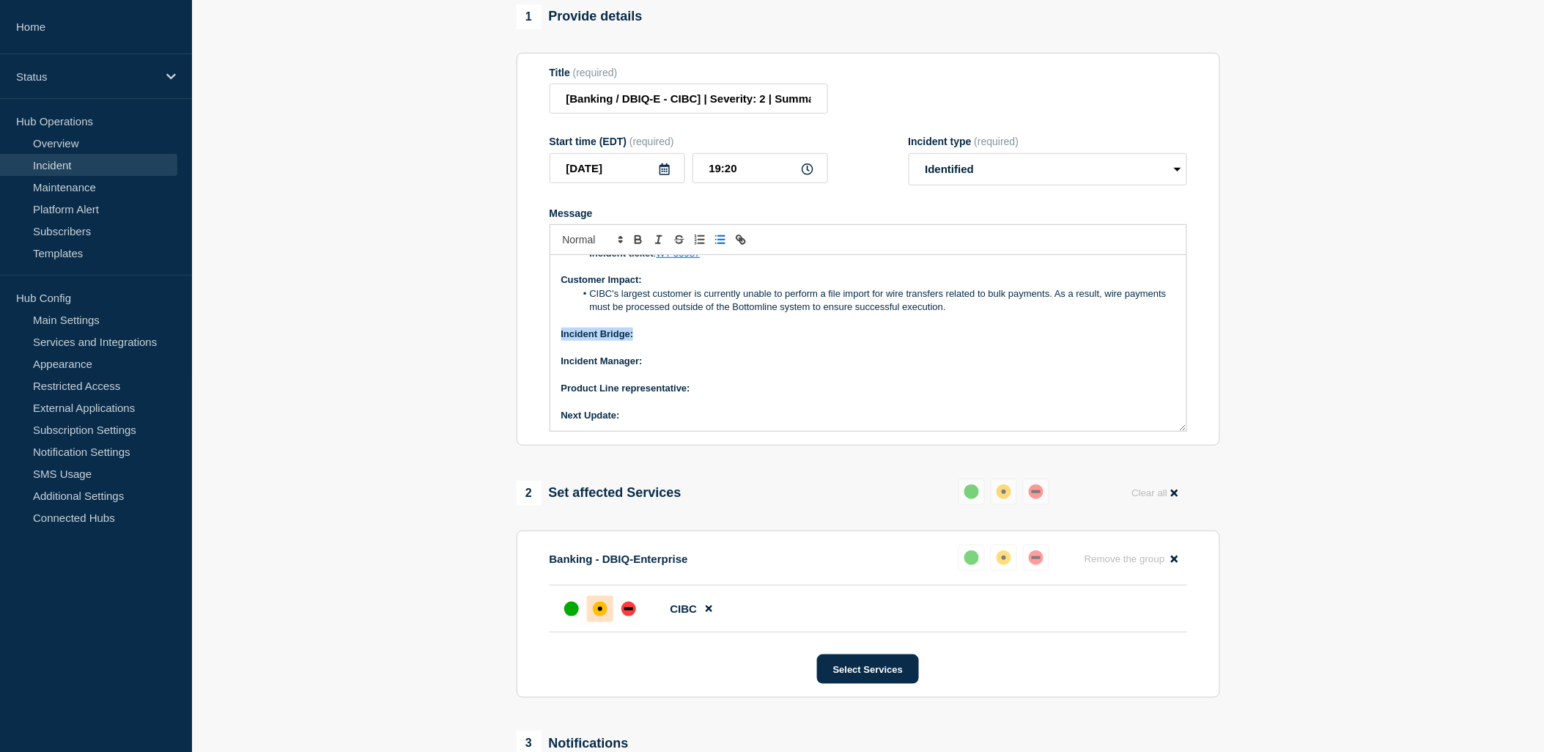
drag, startPoint x: 647, startPoint y: 348, endPoint x: 509, endPoint y: 343, distance: 137.9
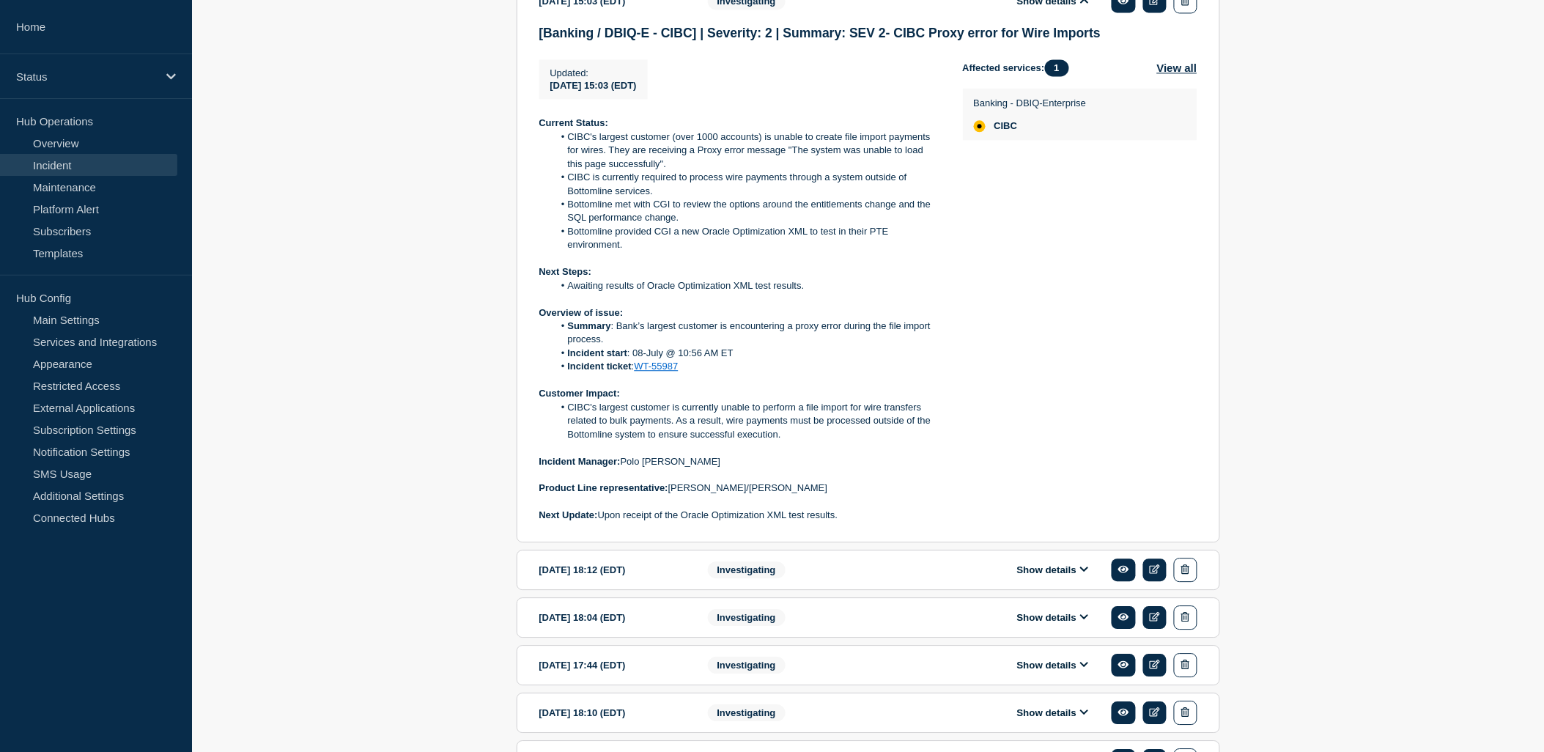
scroll to position [1140, 0]
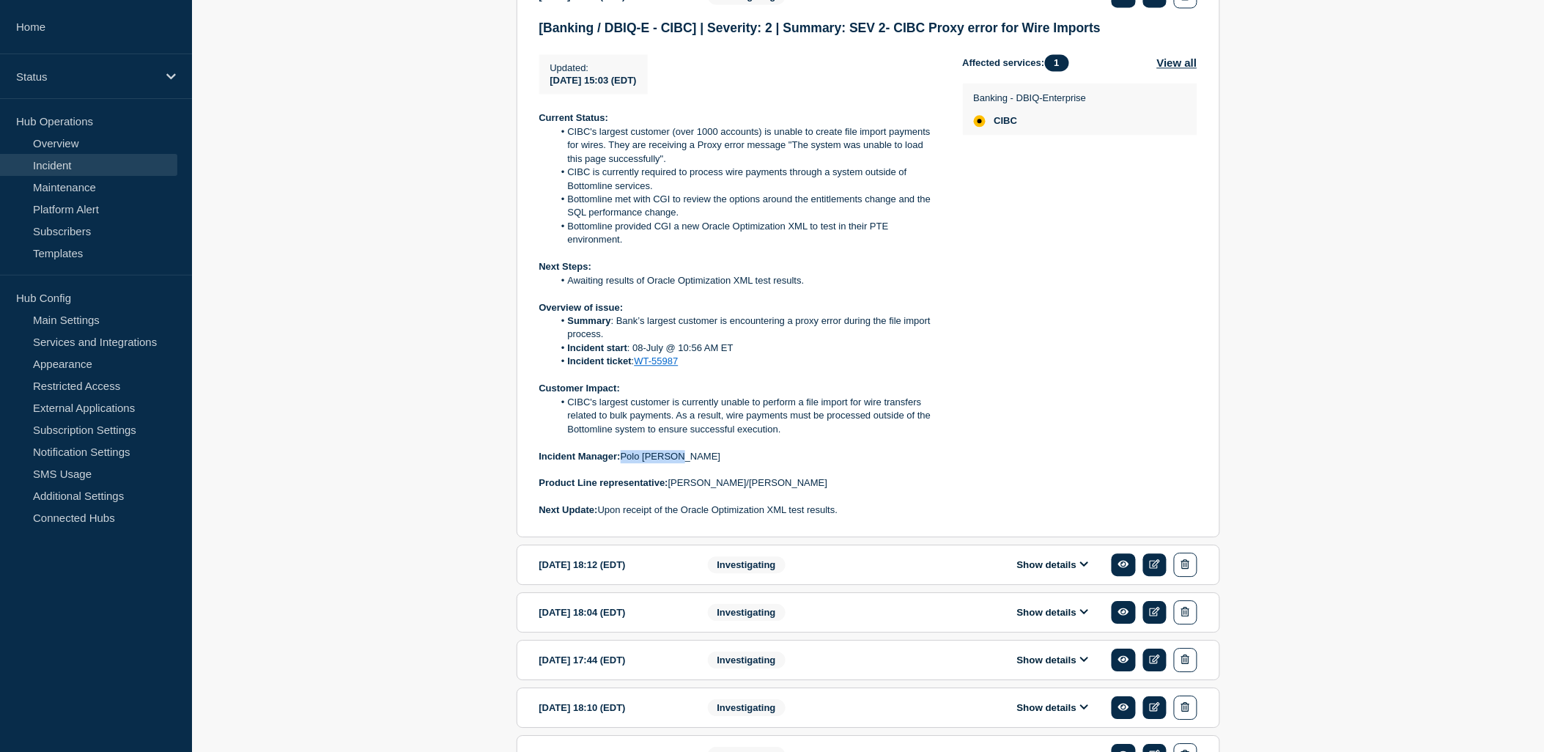
drag, startPoint x: 692, startPoint y: 472, endPoint x: 624, endPoint y: 473, distance: 67.4
click at [624, 463] on p "Incident Manager: [PERSON_NAME]" at bounding box center [739, 456] width 400 height 13
copy p "Polo [PERSON_NAME]"
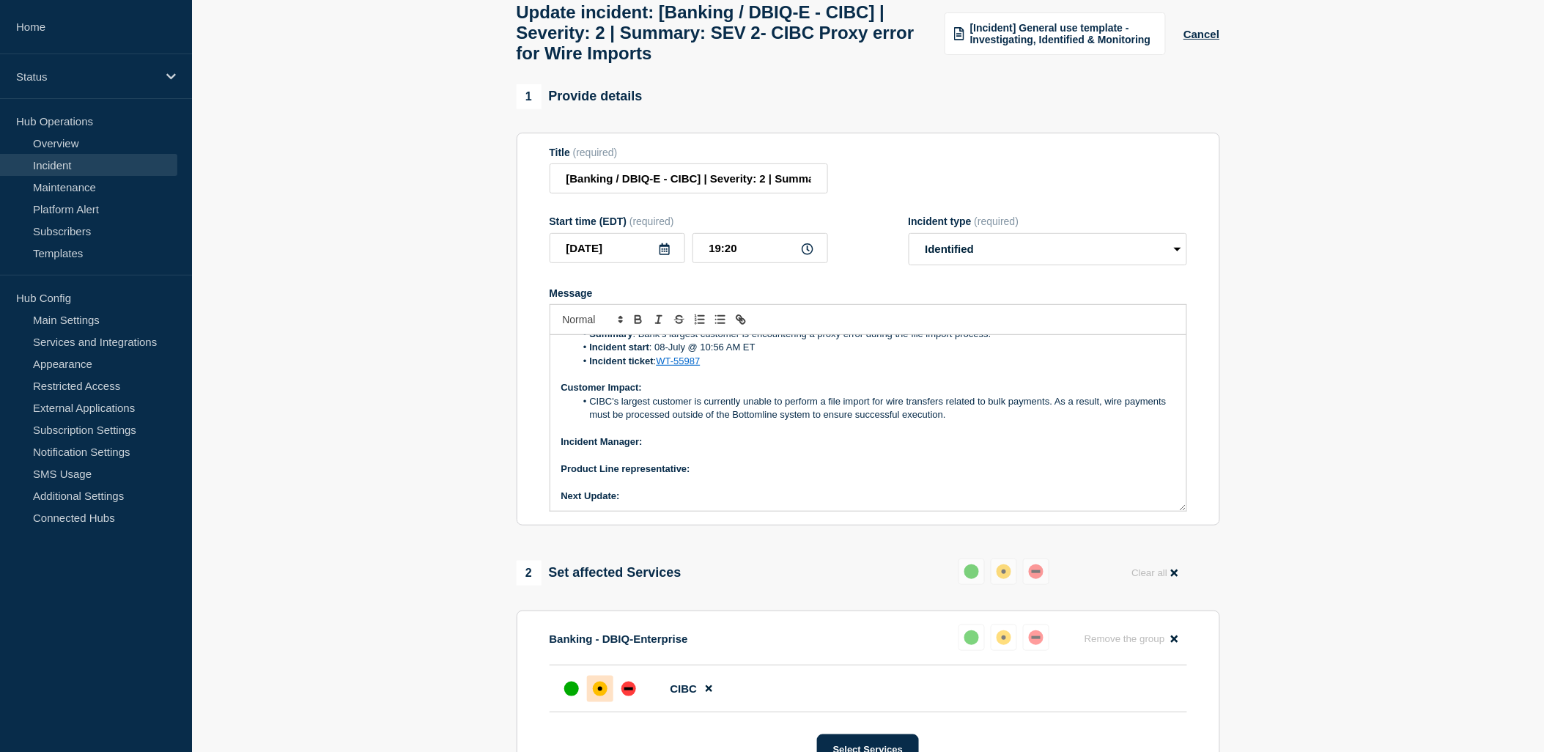
scroll to position [163, 0]
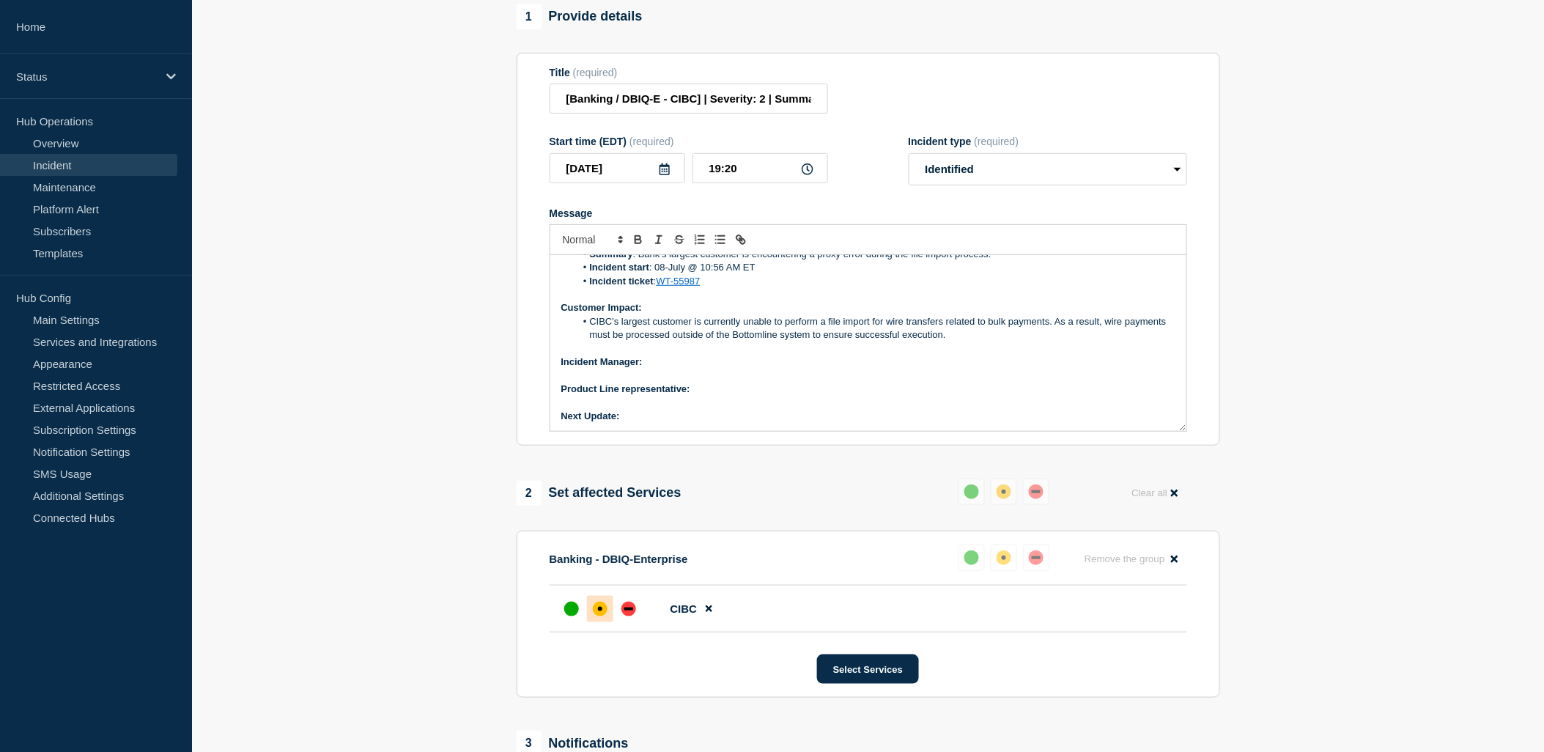
click at [674, 369] on p "Incident Manager:" at bounding box center [868, 361] width 614 height 13
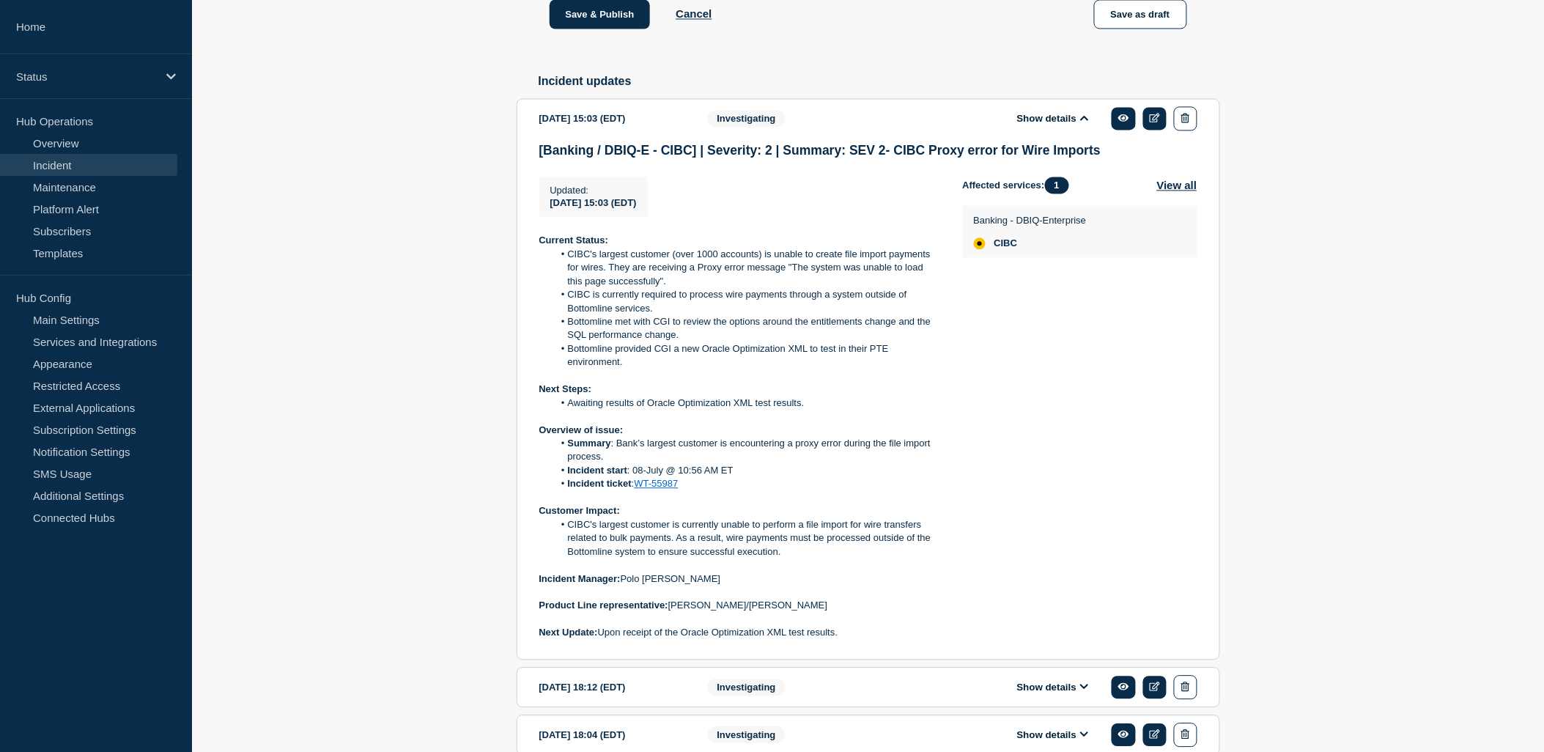
scroll to position [1221, 0]
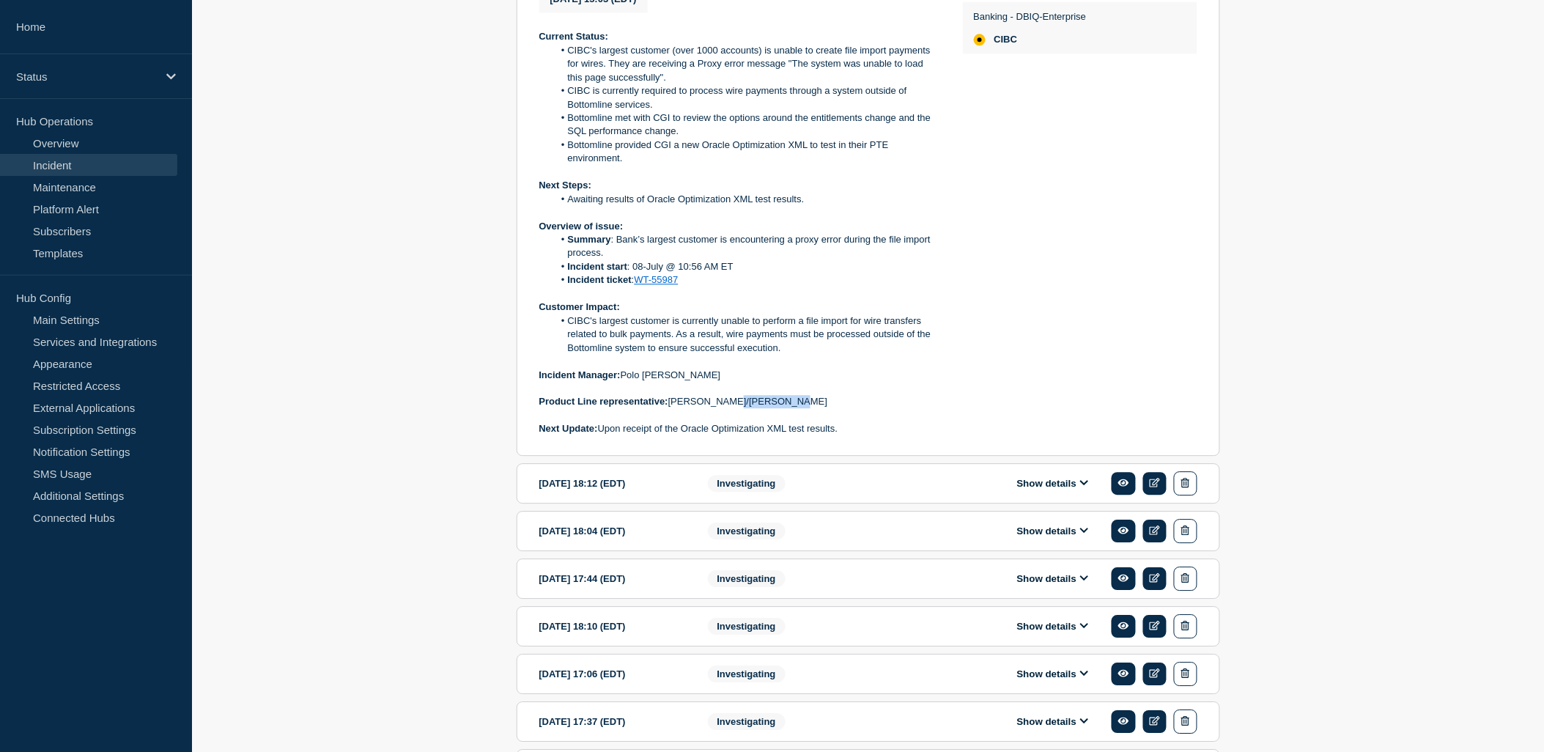
drag, startPoint x: 792, startPoint y: 421, endPoint x: 730, endPoint y: 422, distance: 62.3
click at [730, 408] on p "Product Line representative: [PERSON_NAME]/[PERSON_NAME]" at bounding box center [739, 401] width 400 height 13
copy p "[PERSON_NAME]"
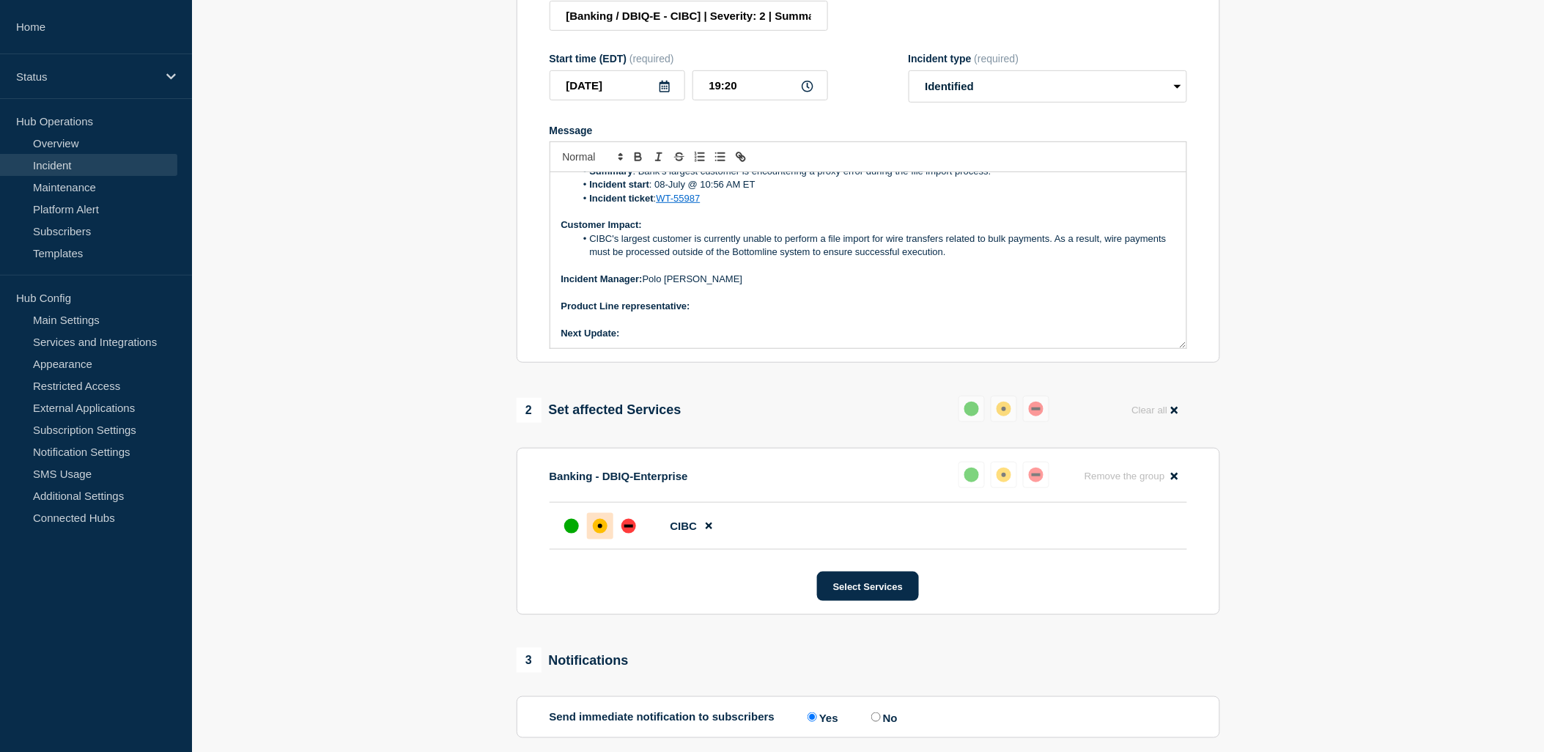
scroll to position [244, 0]
click at [724, 314] on p "Product Line representative:" at bounding box center [868, 307] width 614 height 13
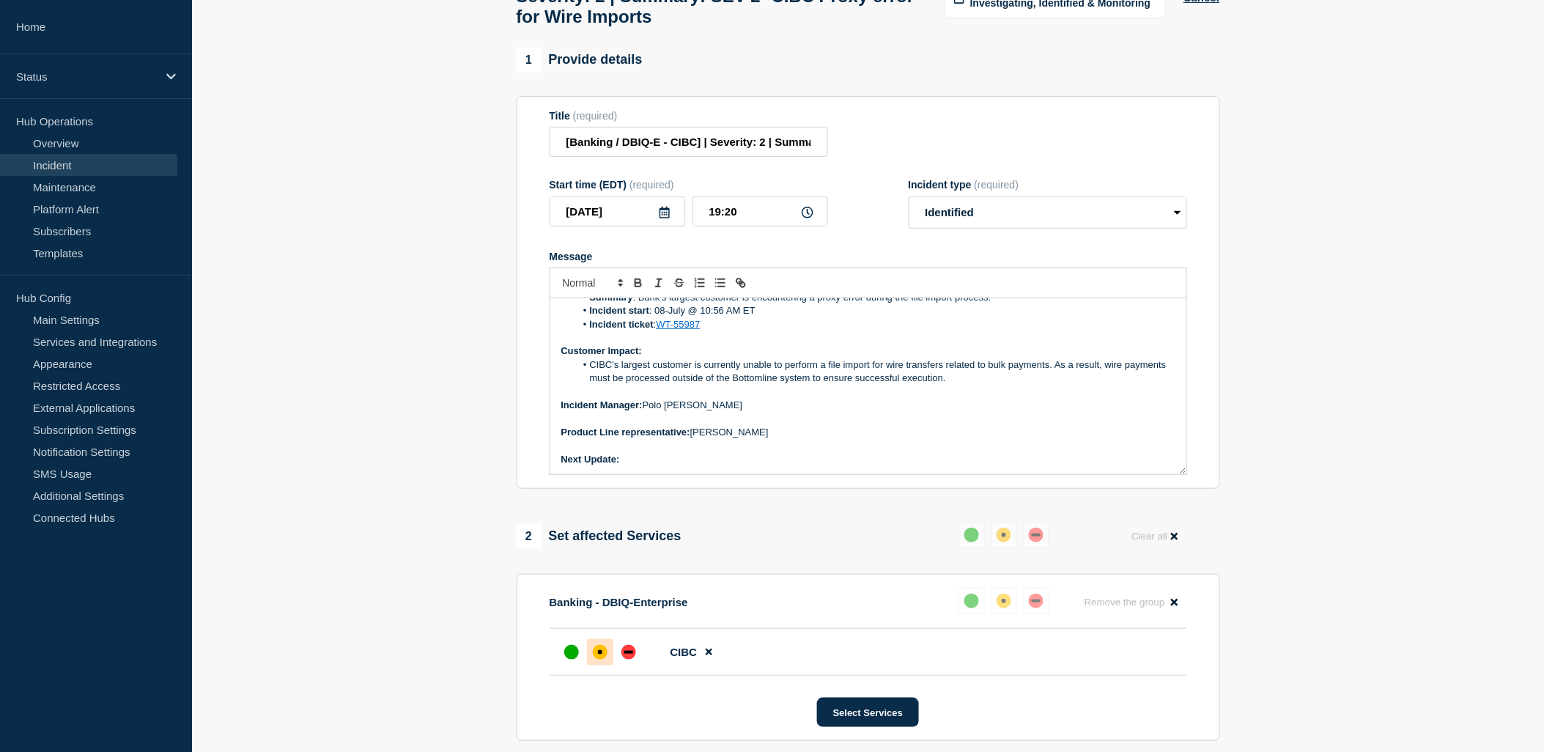
scroll to position [81, 0]
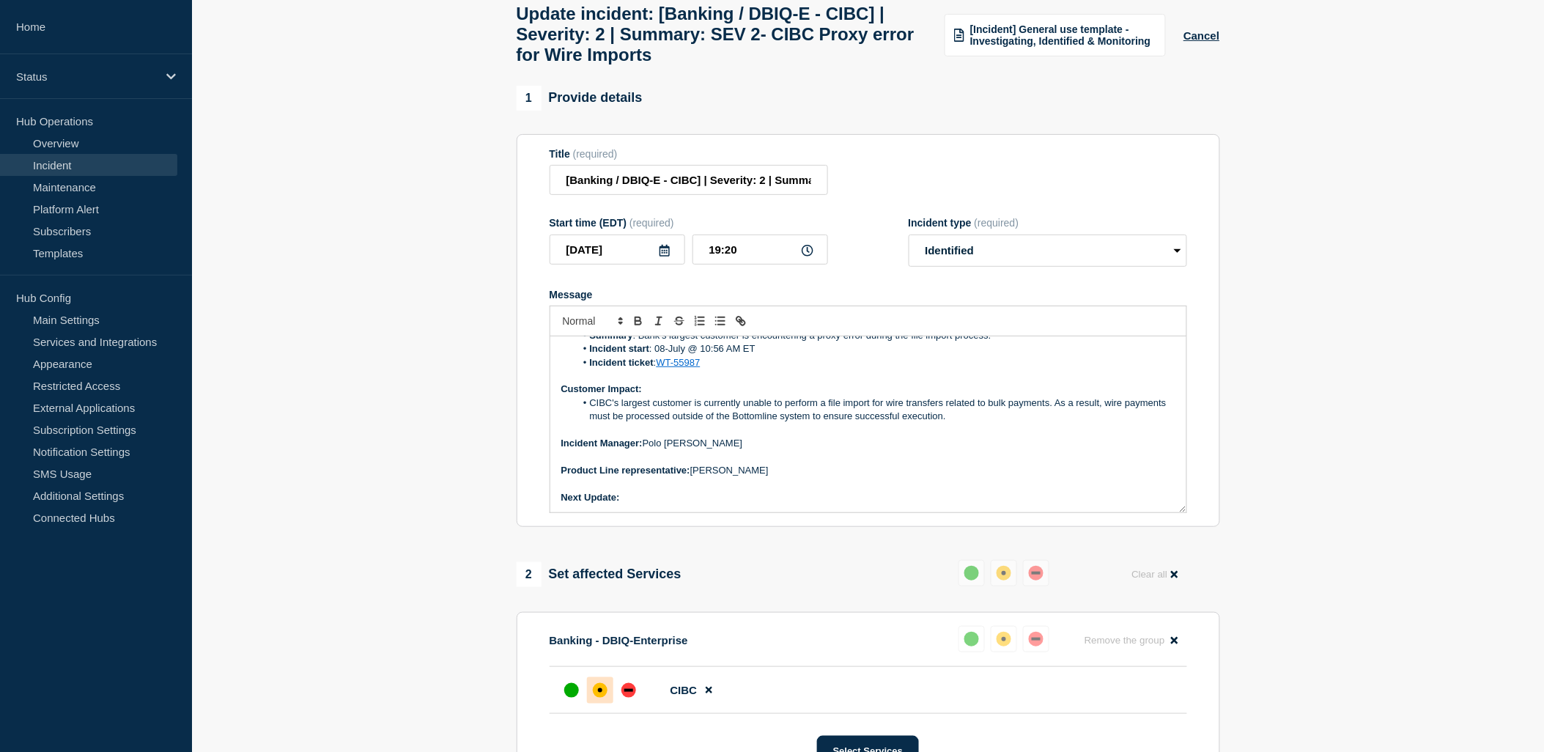
click at [865, 450] on p "Incident Manager: [PERSON_NAME]" at bounding box center [868, 443] width 614 height 13
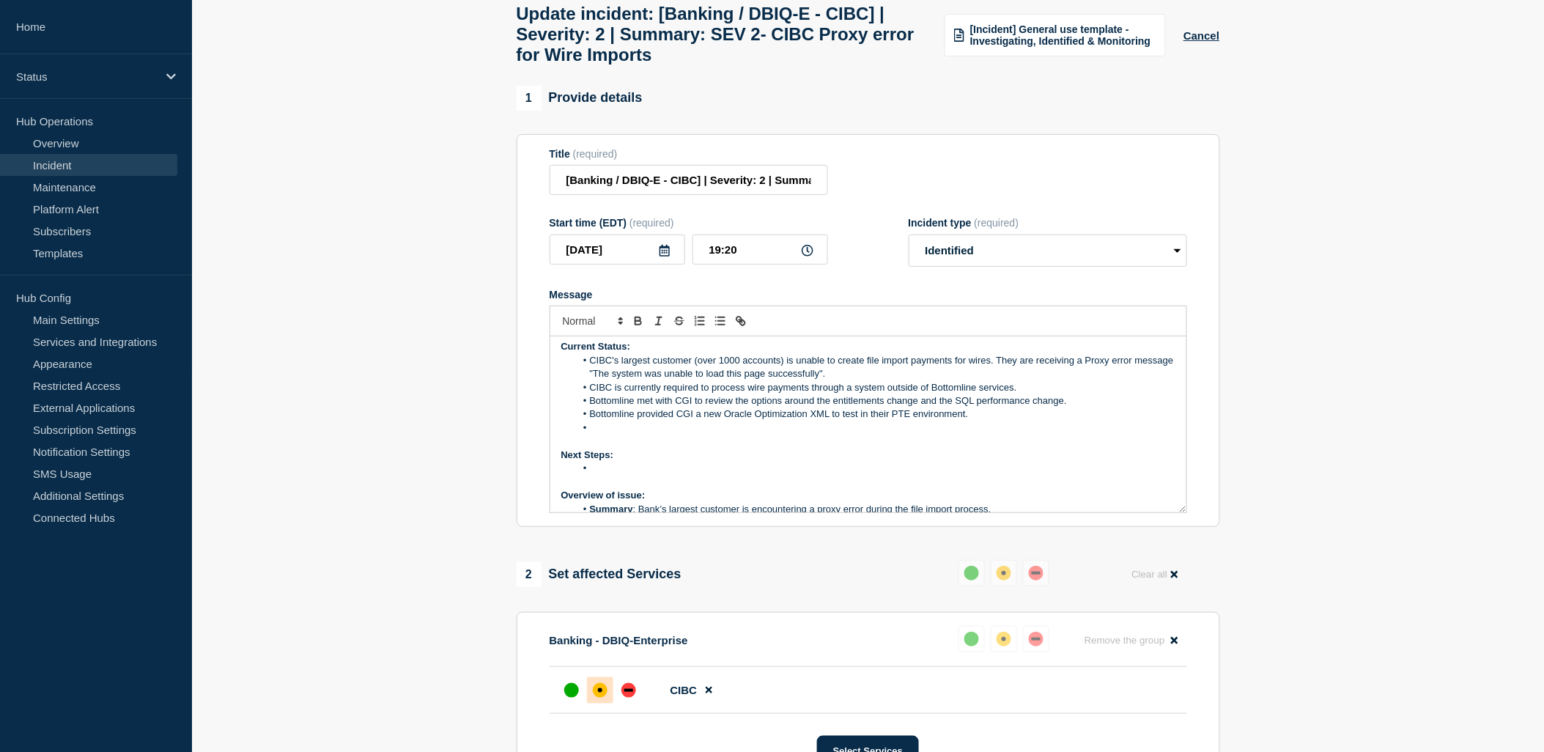
scroll to position [0, 0]
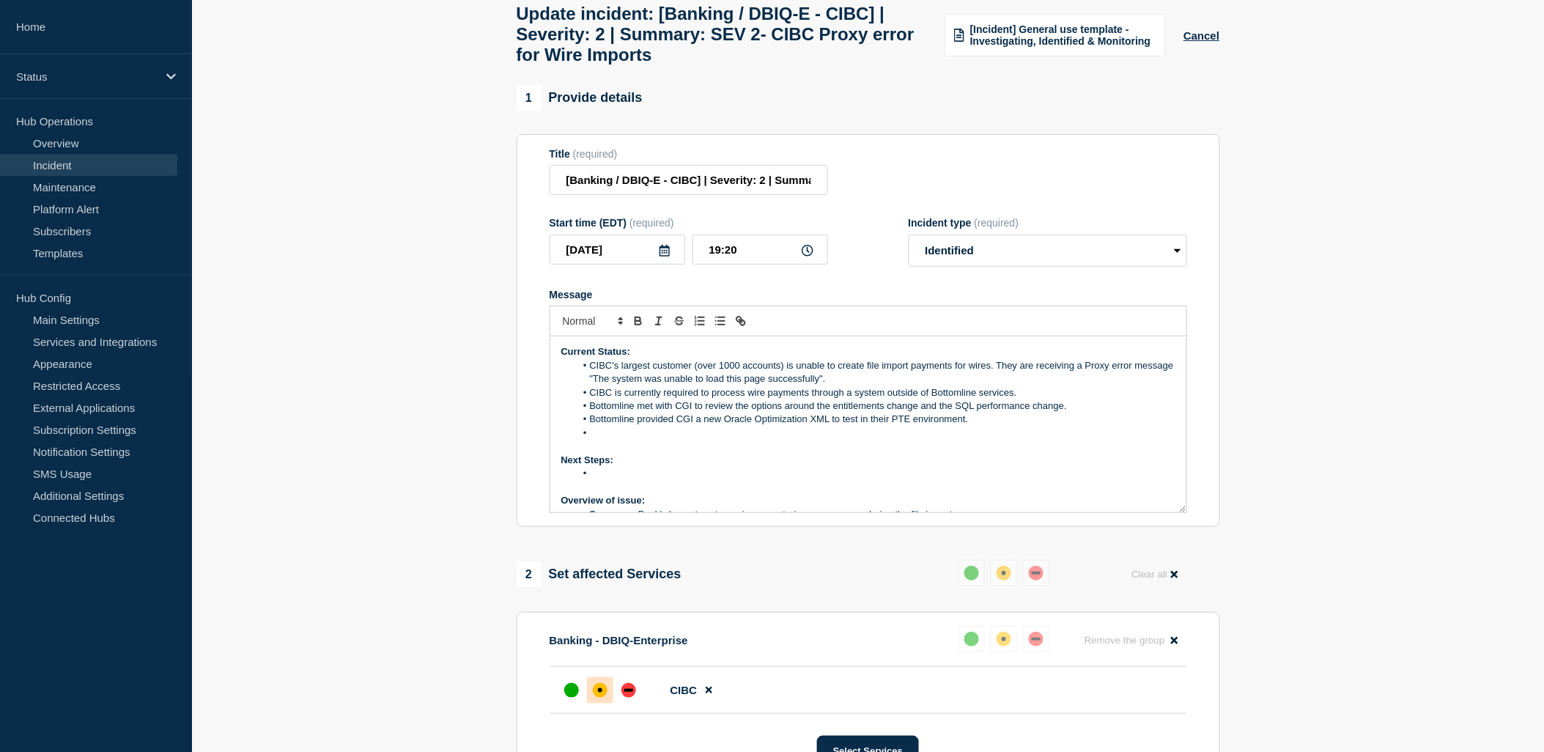
click at [633, 440] on li "Message" at bounding box center [875, 432] width 600 height 13
click at [610, 440] on li "Message" at bounding box center [875, 432] width 600 height 13
click at [794, 440] on li "CGI completed testing in PTE environment." at bounding box center [875, 432] width 600 height 13
click at [617, 494] on p "Message" at bounding box center [868, 487] width 614 height 13
click at [607, 480] on li "Message" at bounding box center [875, 473] width 600 height 13
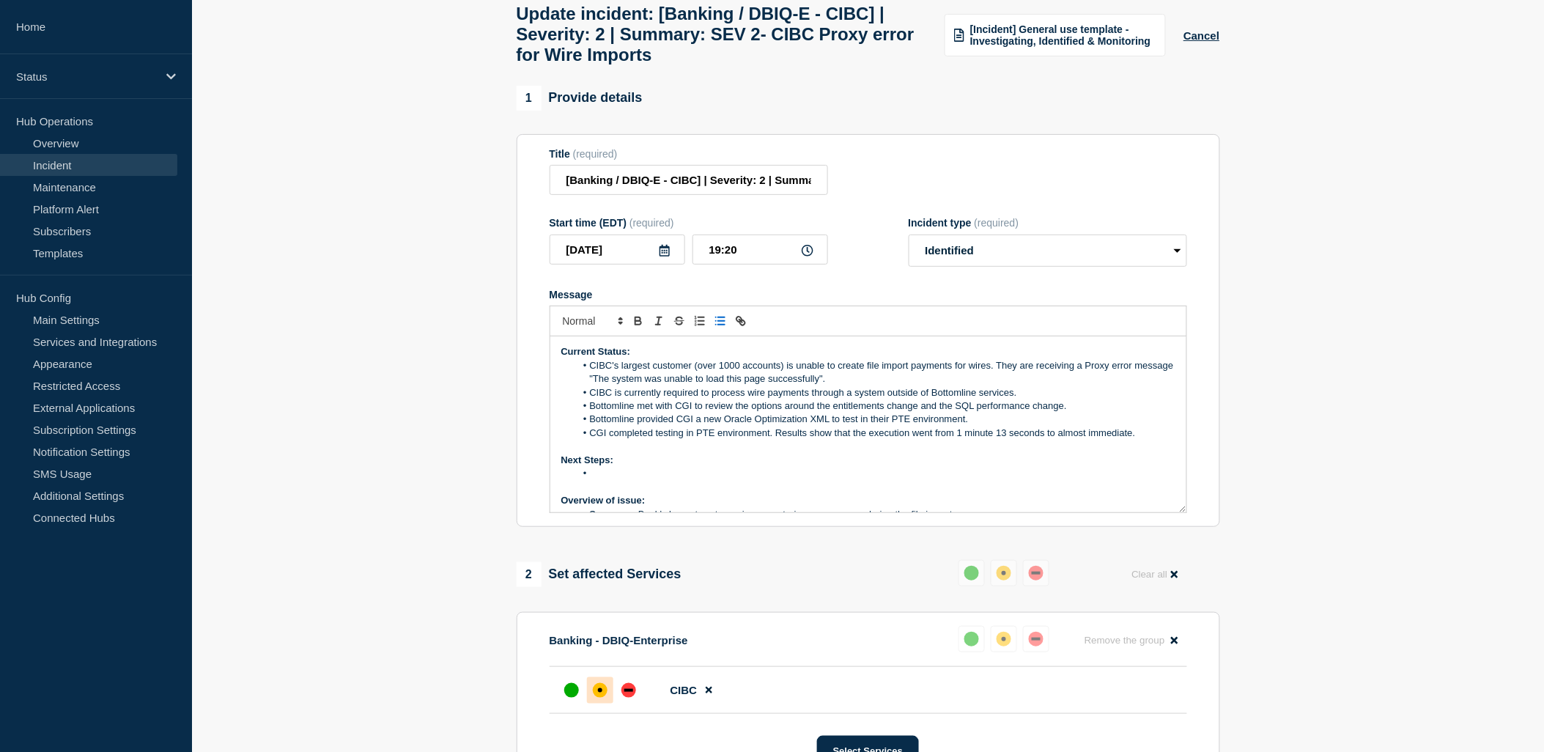
click at [612, 480] on li "Message" at bounding box center [875, 473] width 600 height 13
copy li "CGI and CIBC to determine what release to provide the fix in"
drag, startPoint x: 591, startPoint y: 484, endPoint x: 841, endPoint y: 495, distance: 249.4
click at [841, 495] on div "Current Status: CIBC's largest customer (over 1000 accounts) is unable to creat…" at bounding box center [868, 424] width 636 height 176
click at [948, 480] on li "CGI and CIBC to determine what release to provide the fix in" at bounding box center [875, 473] width 600 height 13
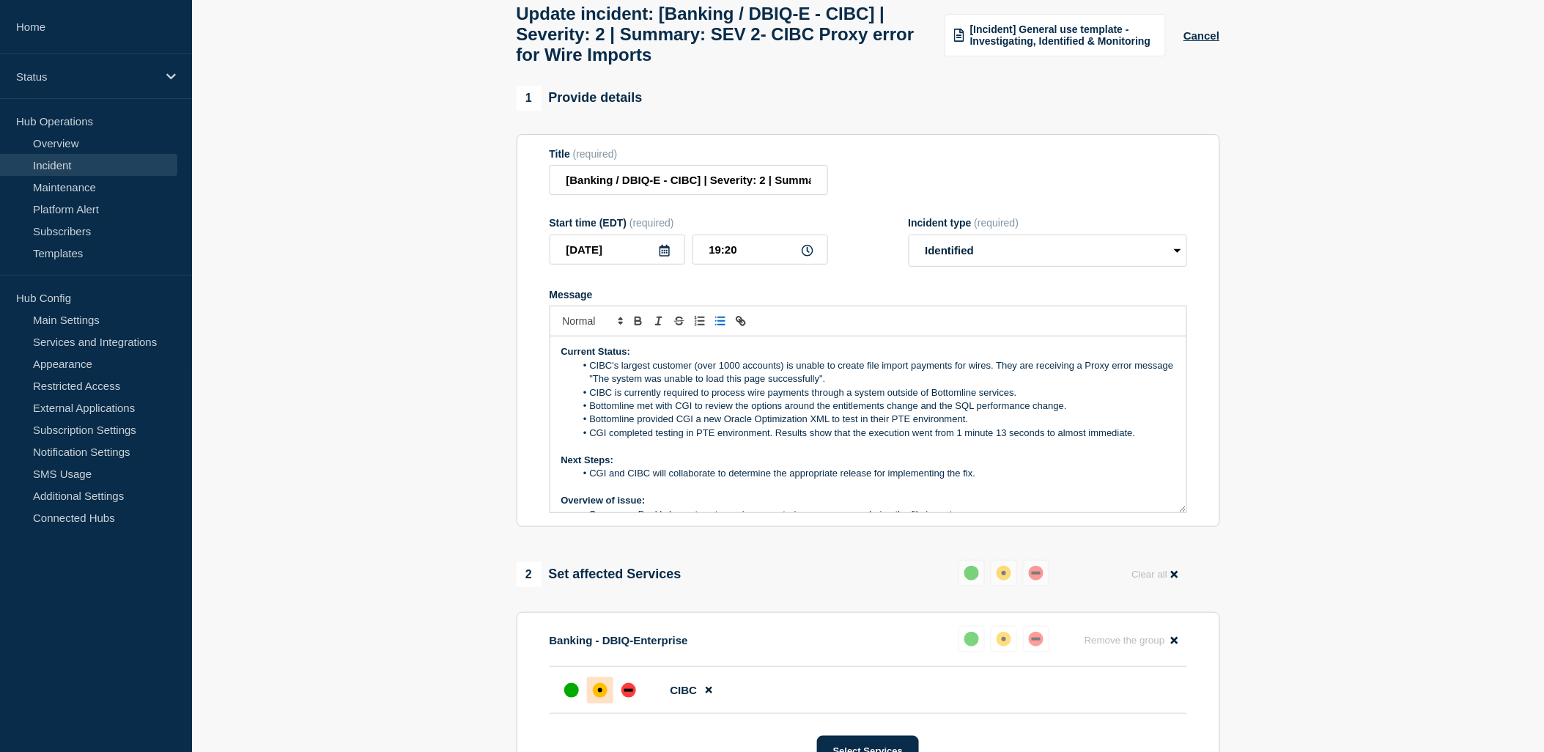
drag, startPoint x: 898, startPoint y: 488, endPoint x: 594, endPoint y: 488, distance: 304.1
click at [592, 480] on li "CGI and CIBC will collaborate to determine the appropriate release for implemen…" at bounding box center [875, 473] width 600 height 13
click at [714, 480] on li "CGI and CIBC will collaborate to determine the appropriate release for implemen…" at bounding box center [875, 473] width 600 height 13
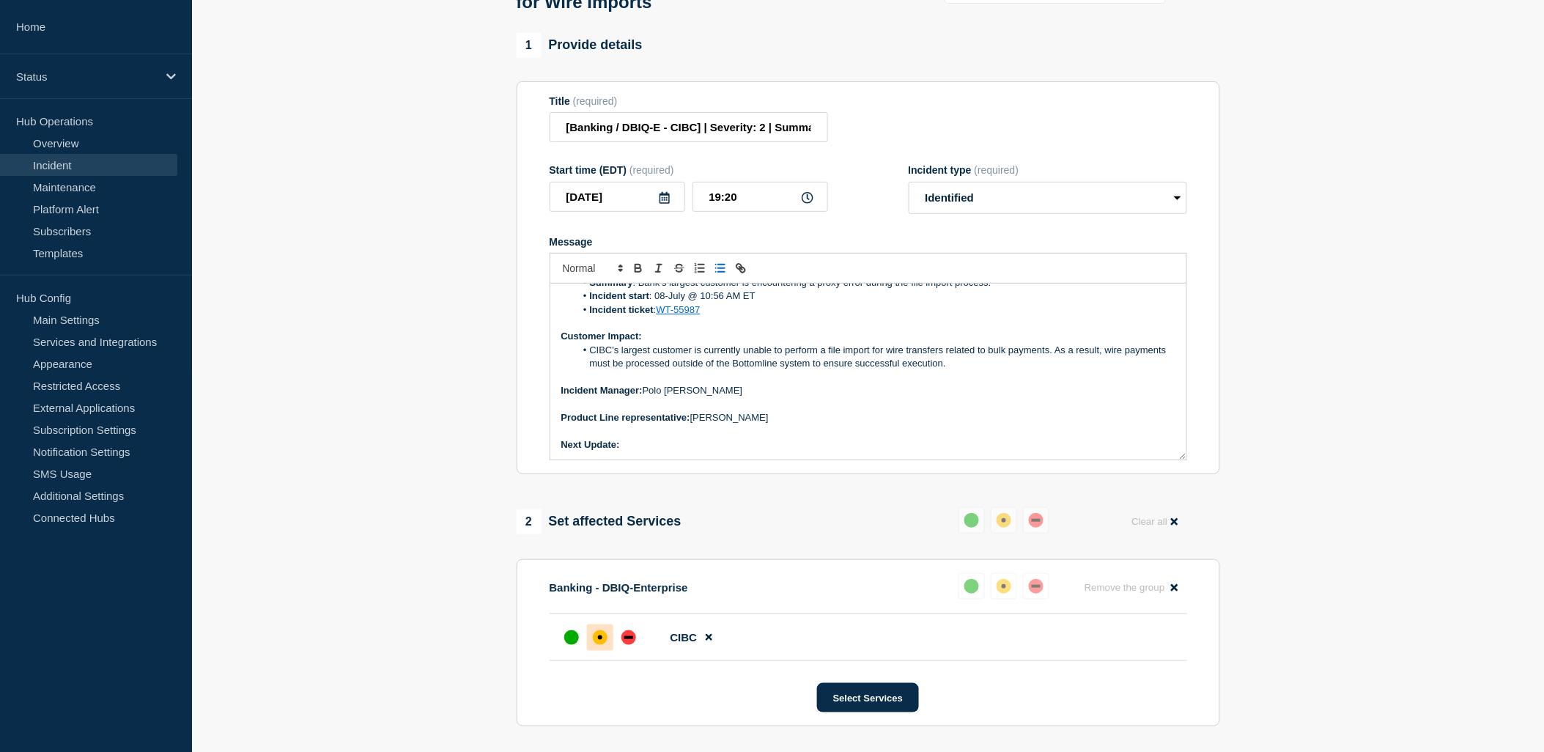
scroll to position [163, 0]
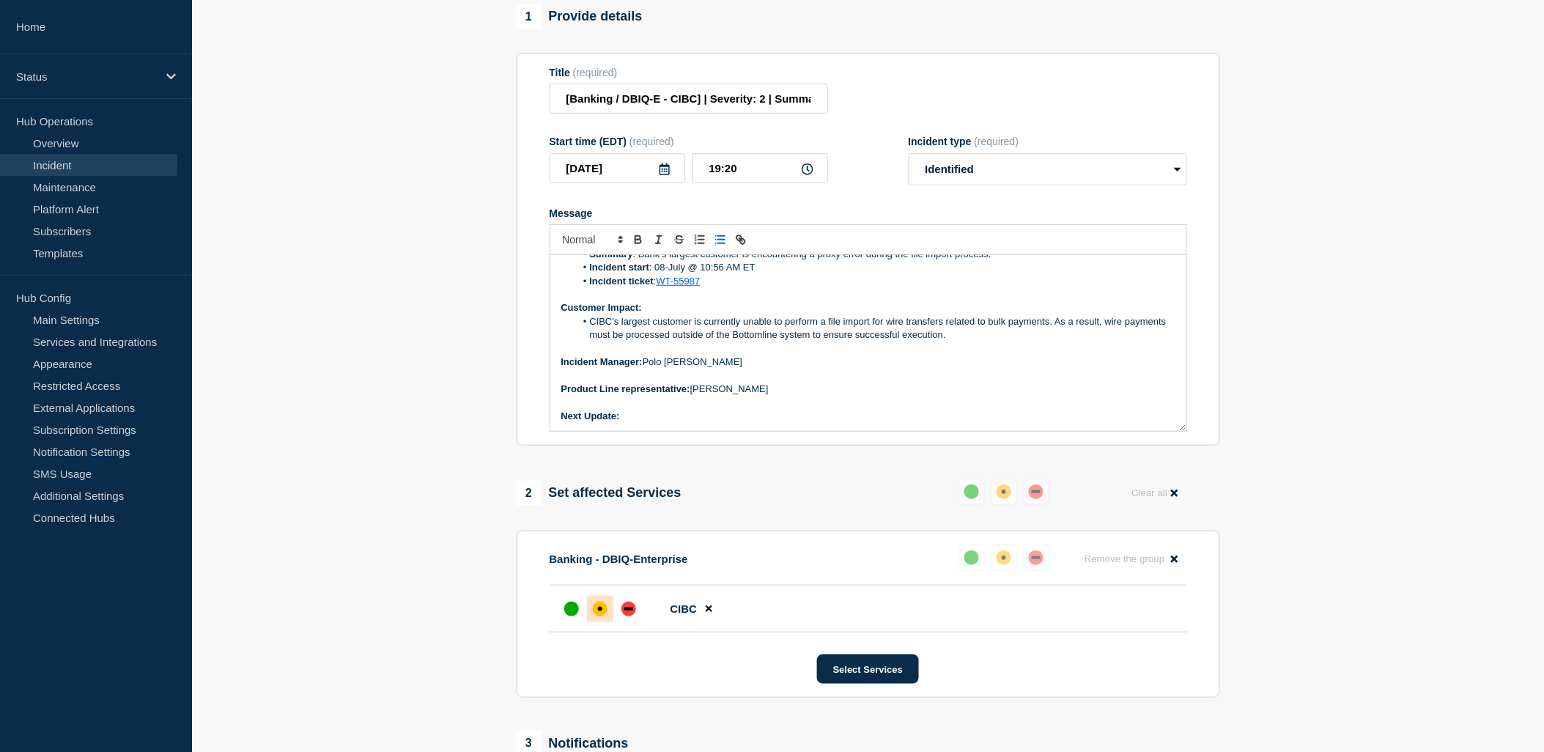
click at [686, 410] on p "Message" at bounding box center [868, 402] width 614 height 13
click at [686, 423] on p "Next Update:" at bounding box center [868, 416] width 614 height 13
click at [654, 423] on p "Next Update:" at bounding box center [868, 416] width 614 height 13
click at [632, 246] on icon "Toggle bold text" at bounding box center [638, 239] width 13 height 13
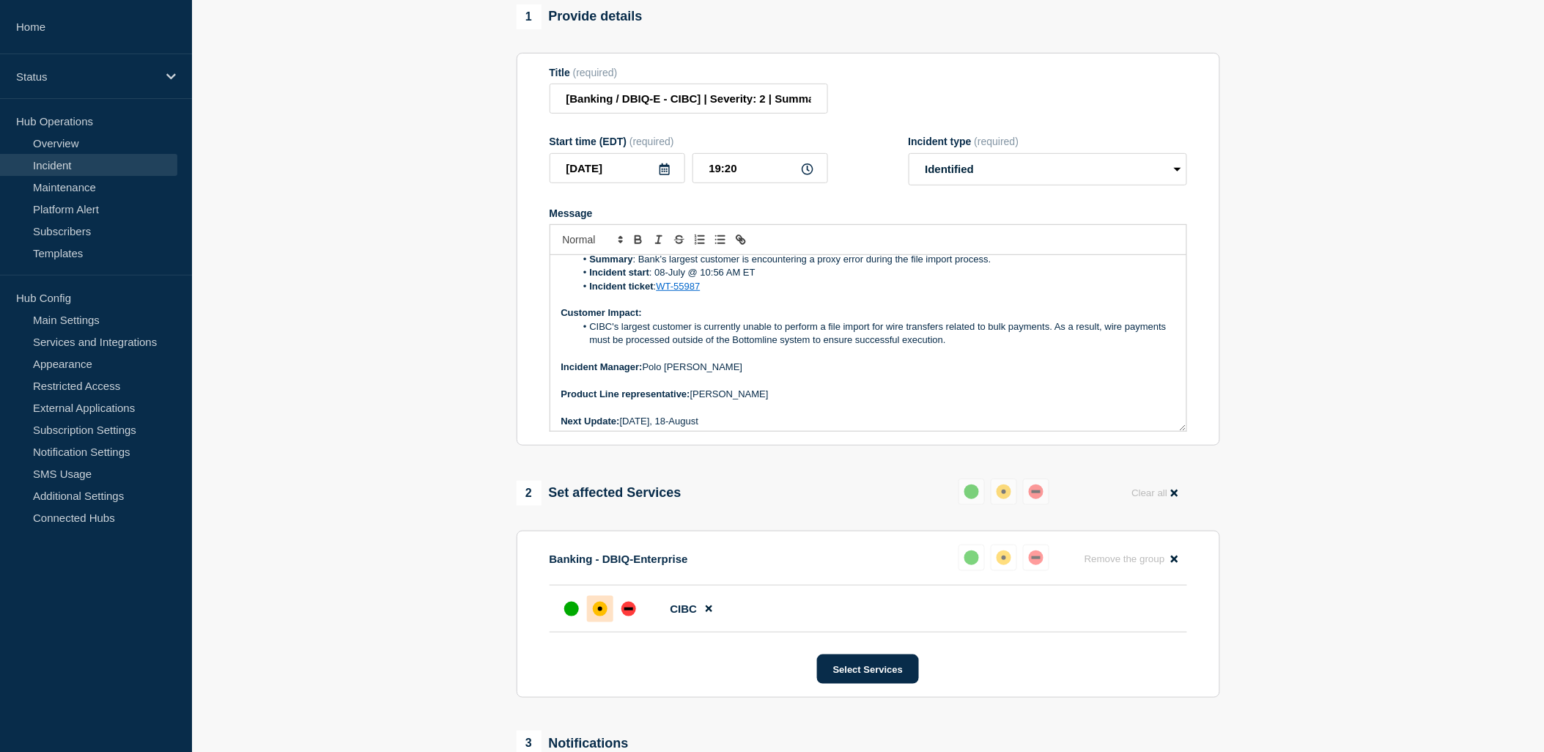
scroll to position [179, 0]
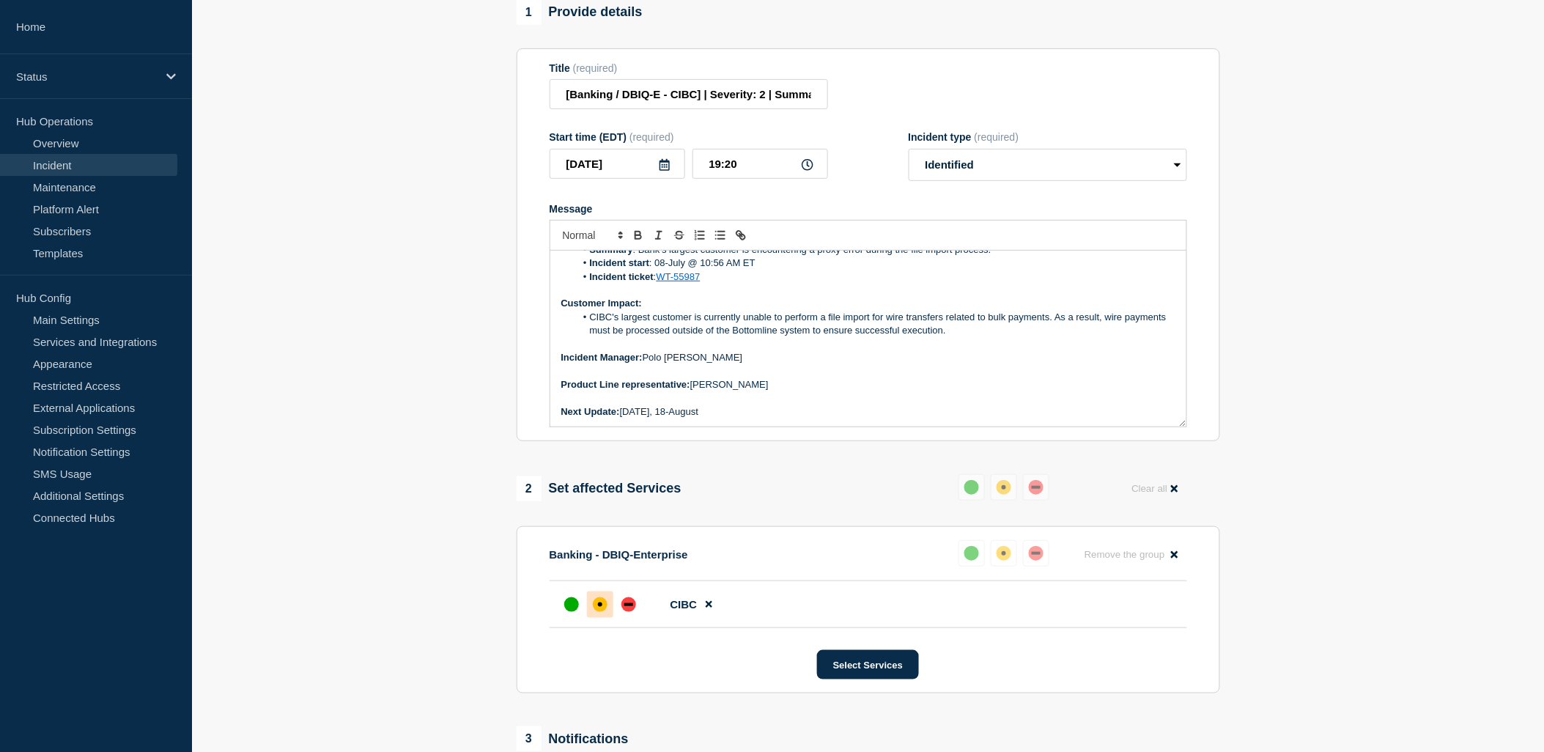
scroll to position [569, 0]
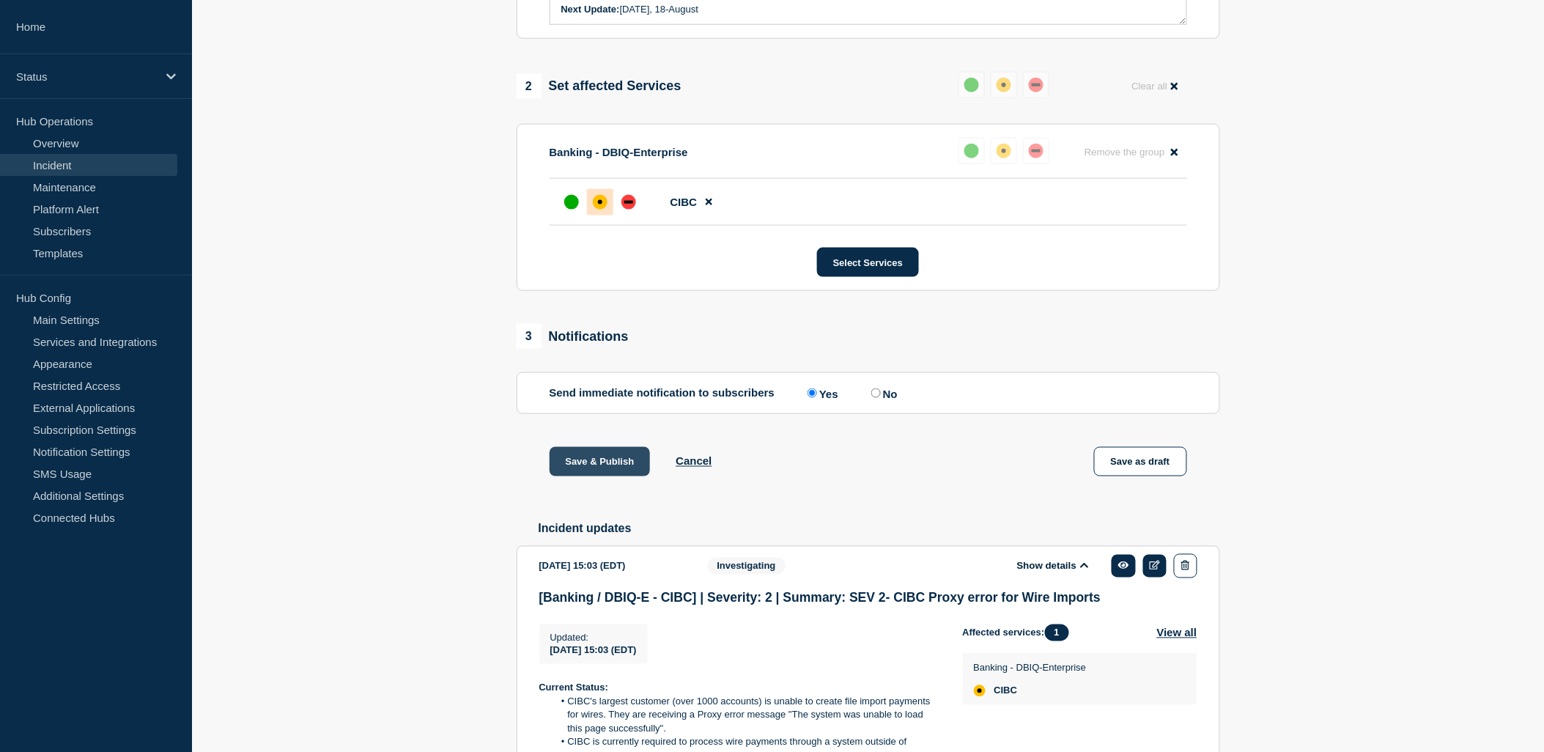
click at [591, 476] on button "Save & Publish" at bounding box center [600, 461] width 101 height 29
